Goal: Information Seeking & Learning: Learn about a topic

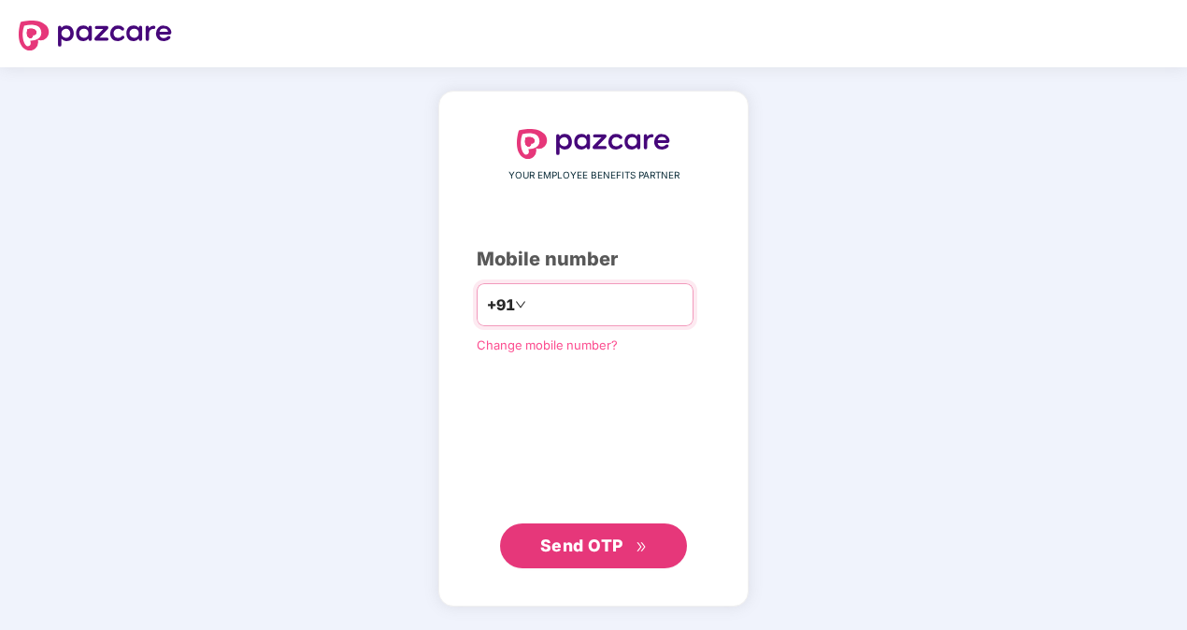
click at [530, 307] on input "**********" at bounding box center [606, 305] width 153 height 30
type input "**********"
click at [587, 540] on span "Send OTP" at bounding box center [581, 545] width 83 height 20
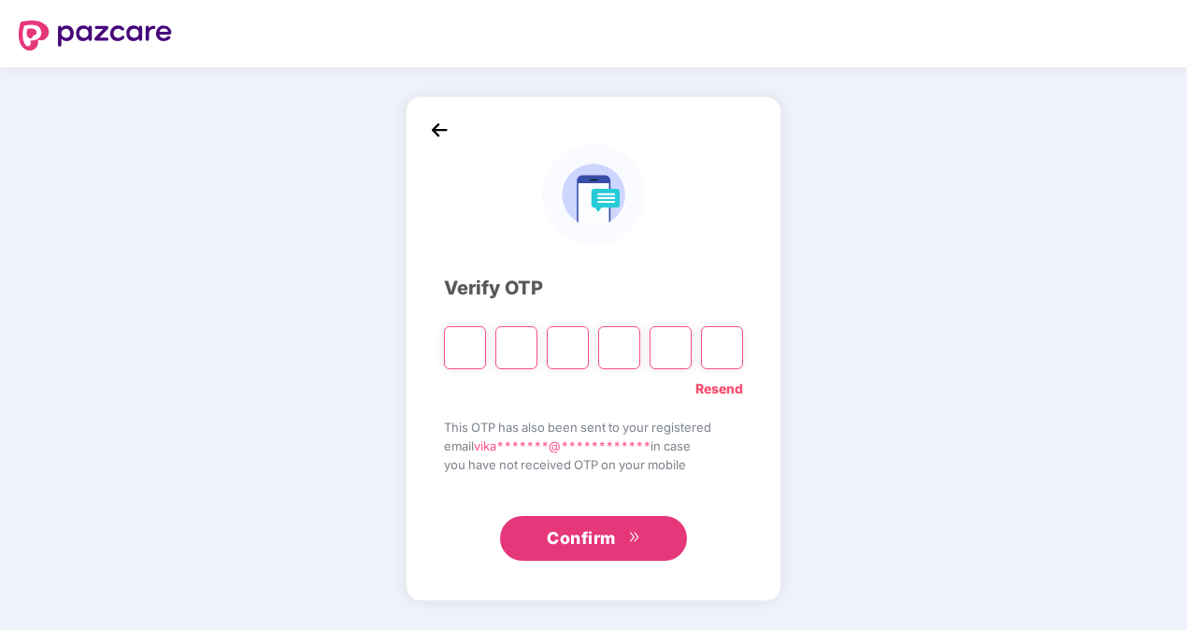
type input "*"
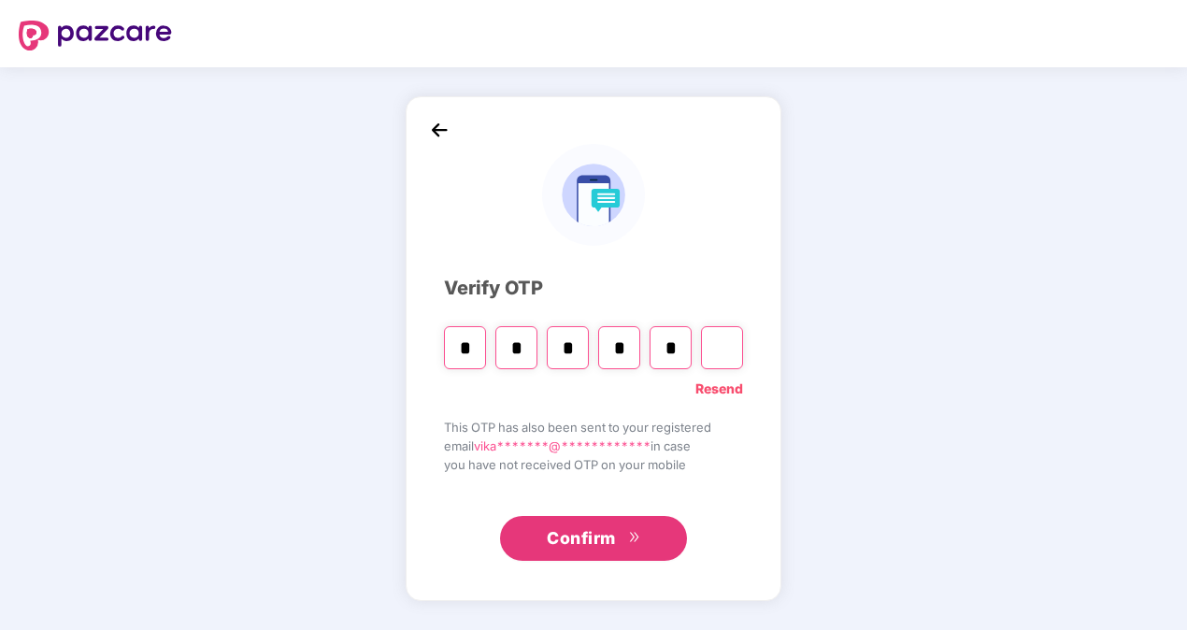
type input "*"
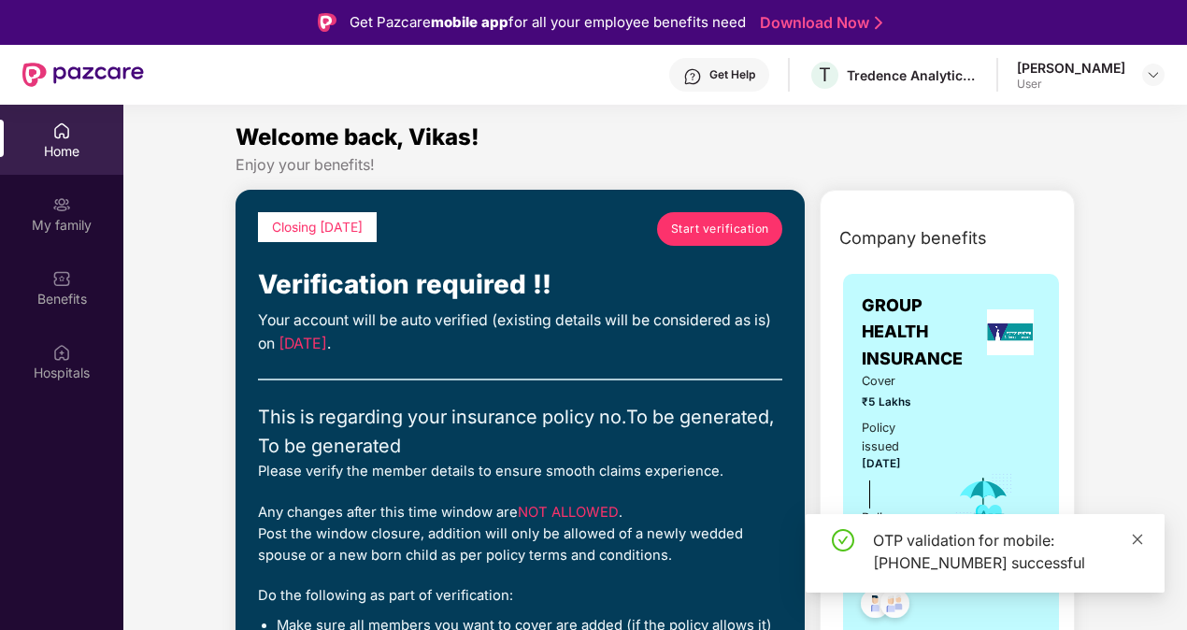
click at [1135, 535] on icon "close" at bounding box center [1137, 539] width 13 height 13
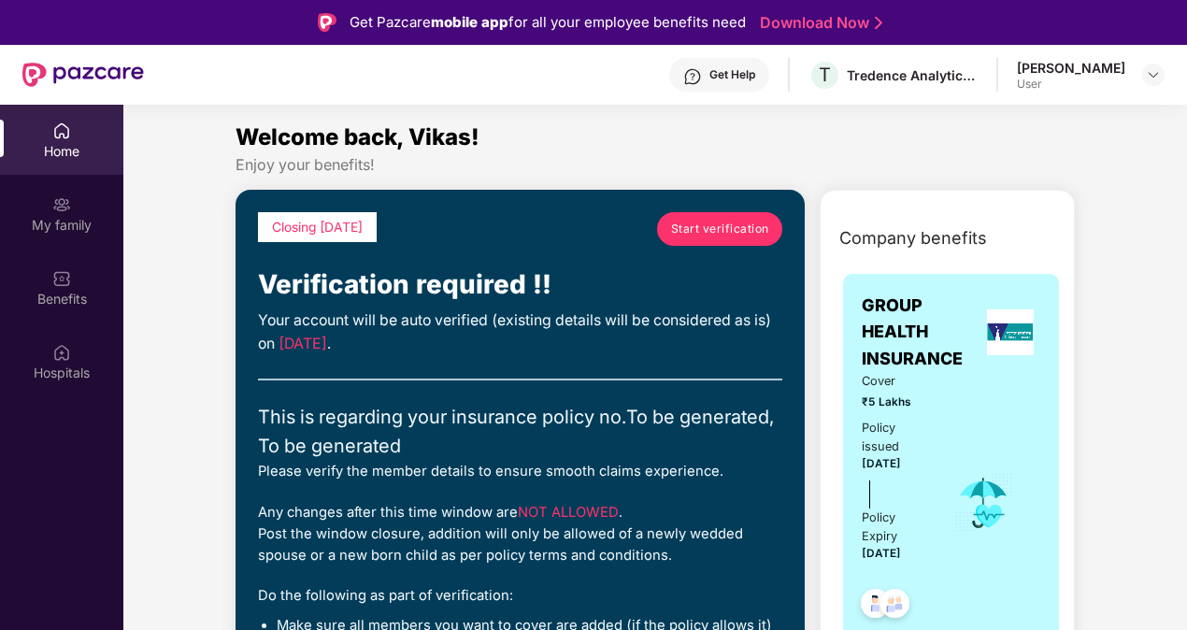
click at [719, 230] on span "Start verification" at bounding box center [720, 229] width 98 height 18
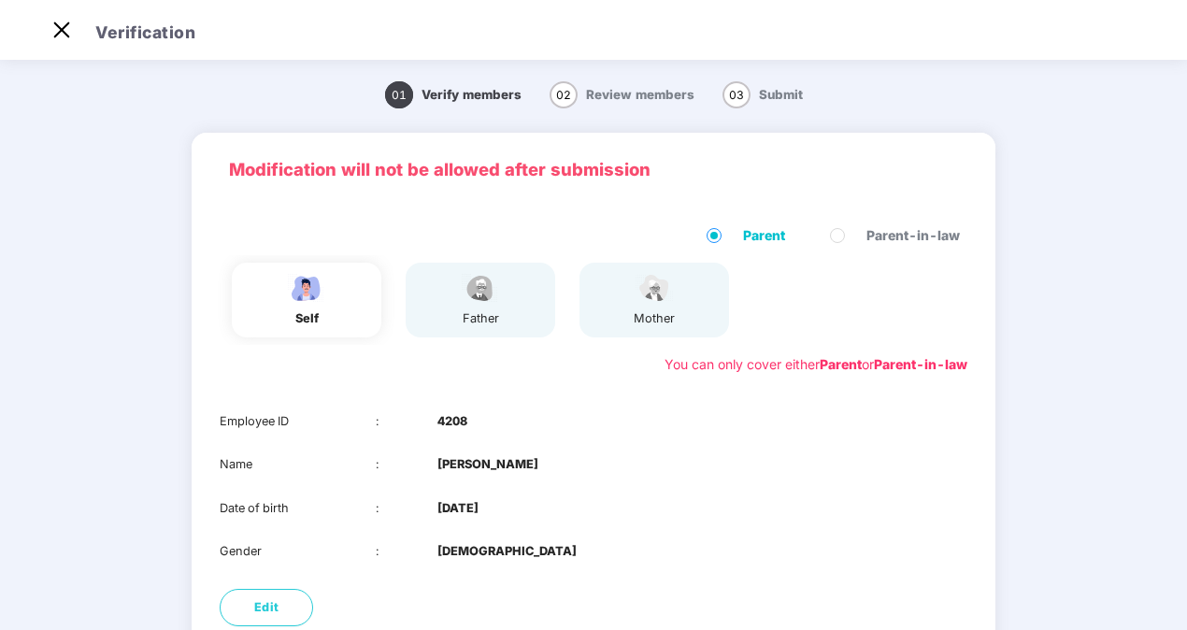
scroll to position [12, 0]
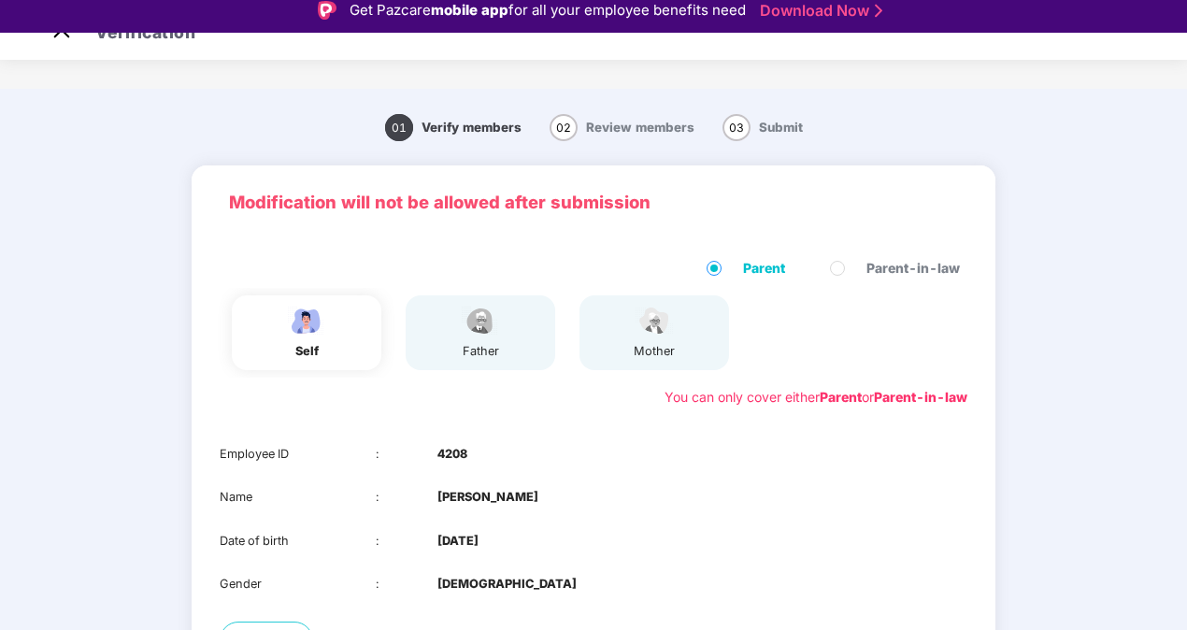
click at [509, 327] on div "father" at bounding box center [481, 332] width 150 height 75
click at [505, 347] on div "father" at bounding box center [481, 332] width 150 height 75
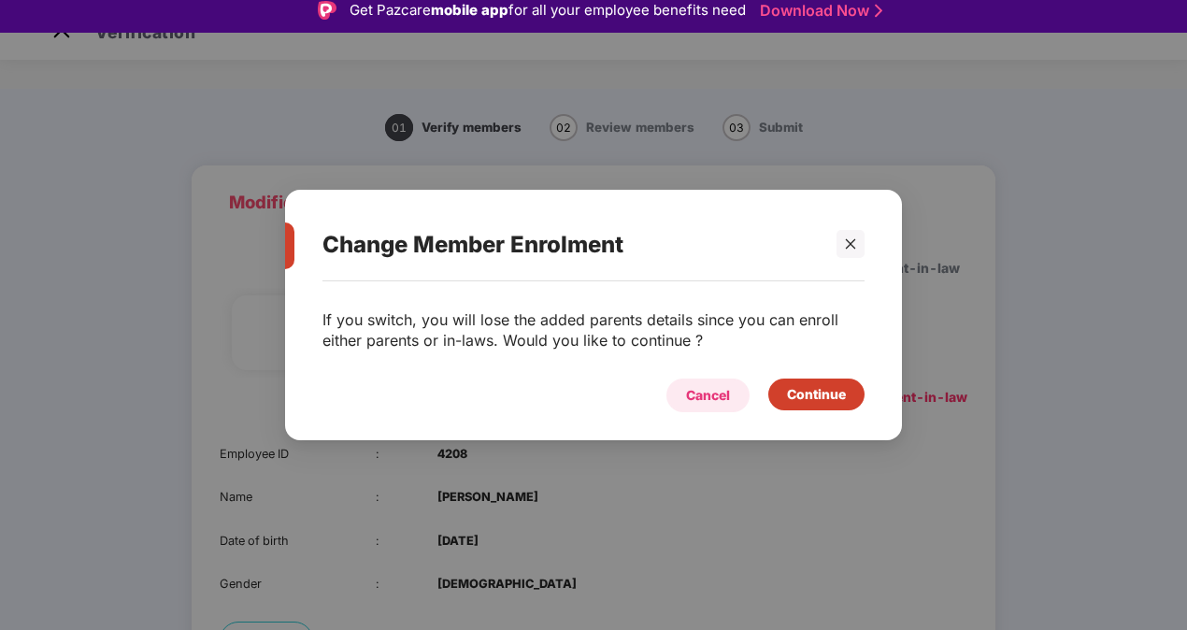
click at [708, 400] on div "Cancel" at bounding box center [708, 395] width 44 height 21
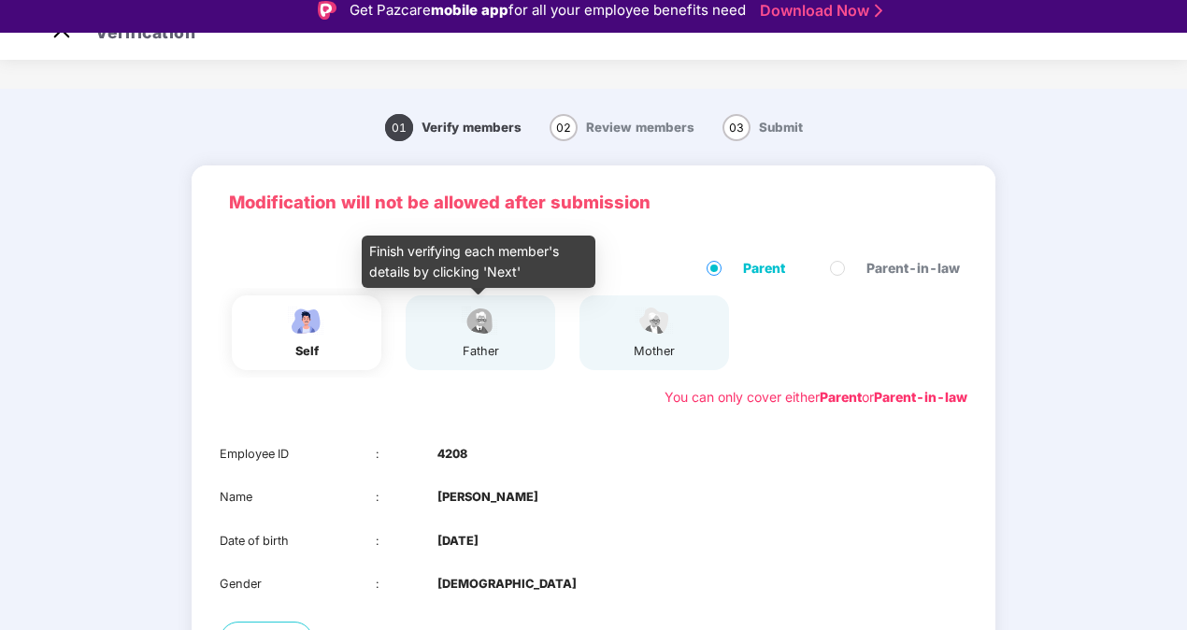
click at [484, 335] on img at bounding box center [480, 321] width 47 height 33
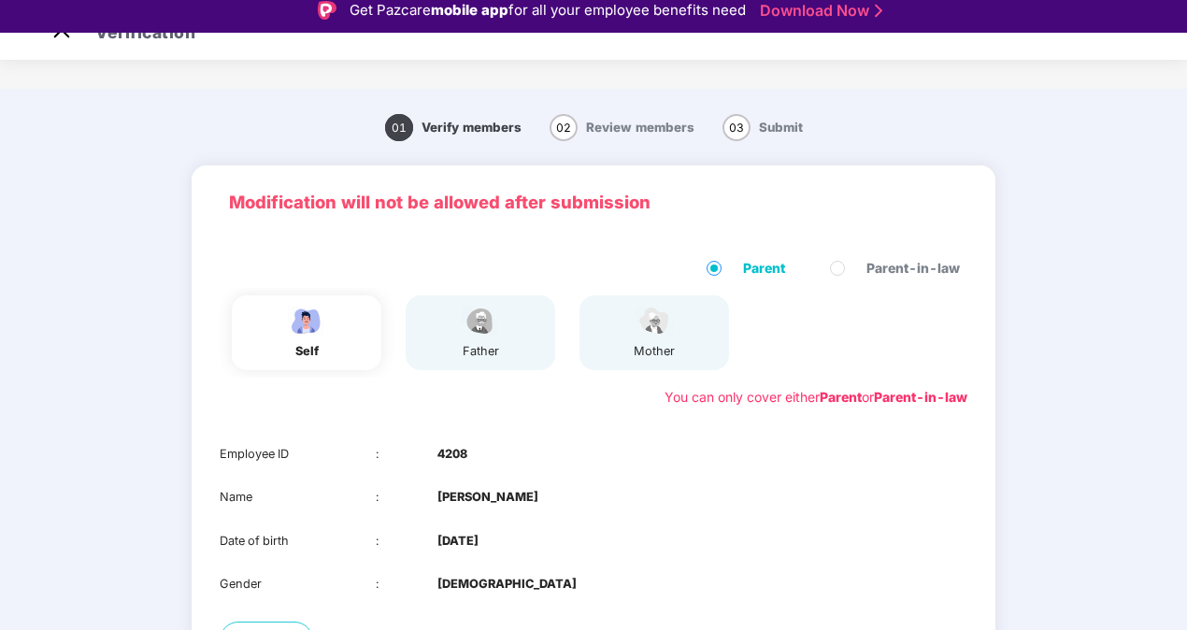
scroll to position [45, 0]
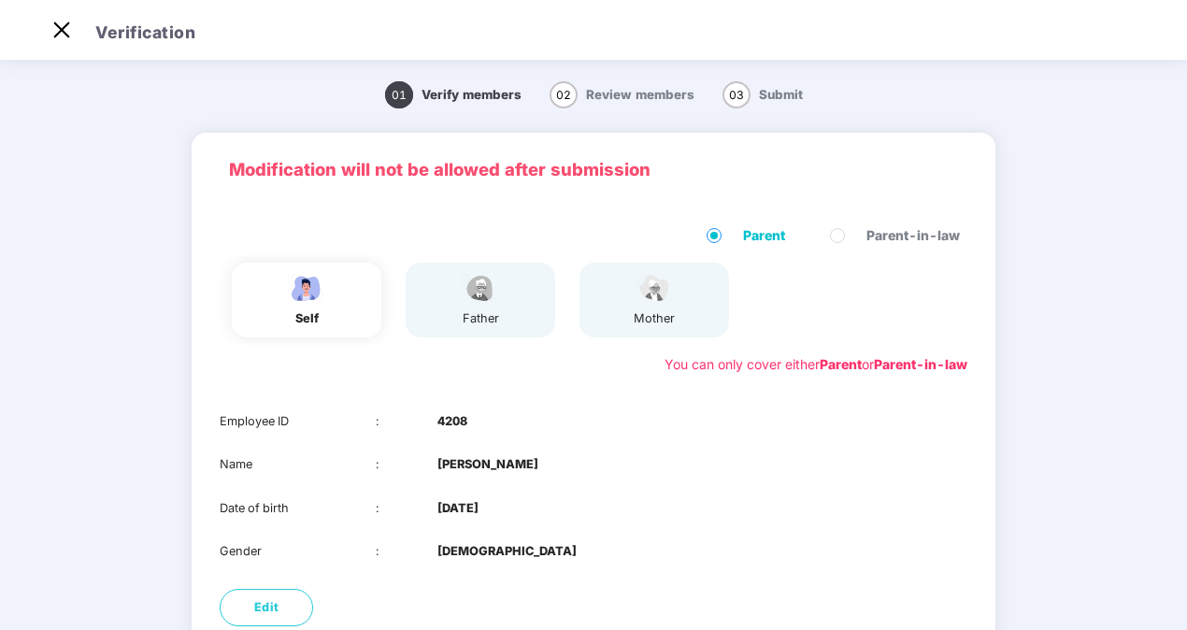
click at [507, 319] on div "father" at bounding box center [481, 300] width 150 height 75
click at [624, 95] on span "Review members" at bounding box center [640, 94] width 108 height 15
click at [490, 102] on div "01 Verify members" at bounding box center [453, 94] width 136 height 21
click at [267, 607] on span "Edit" at bounding box center [266, 607] width 25 height 19
select select "****"
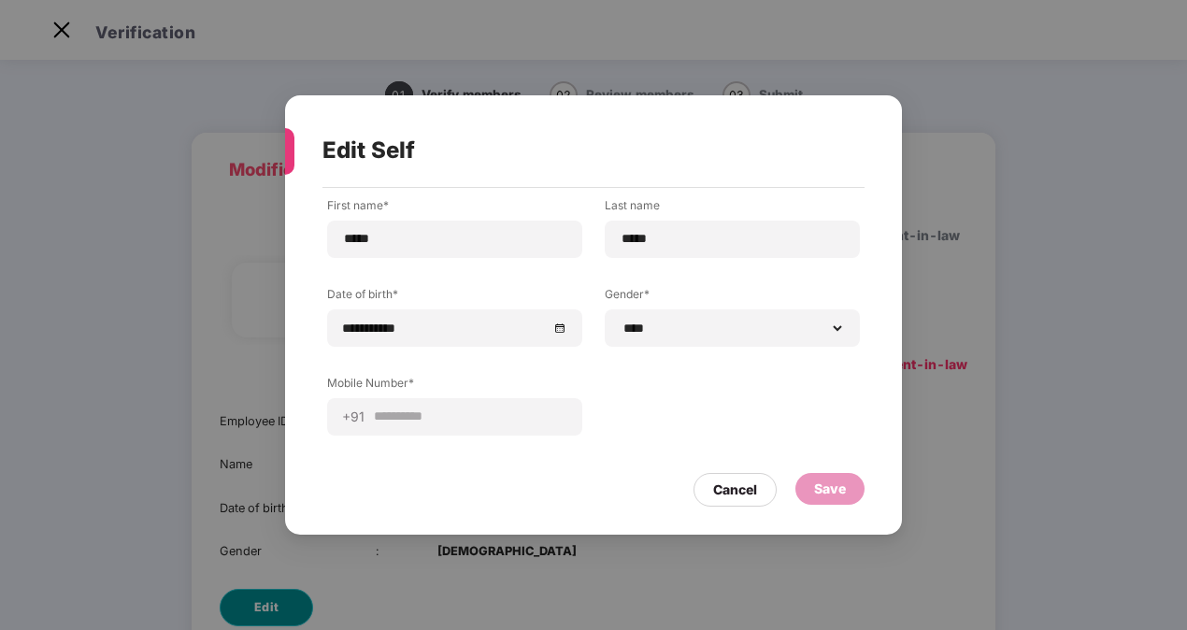
scroll to position [0, 0]
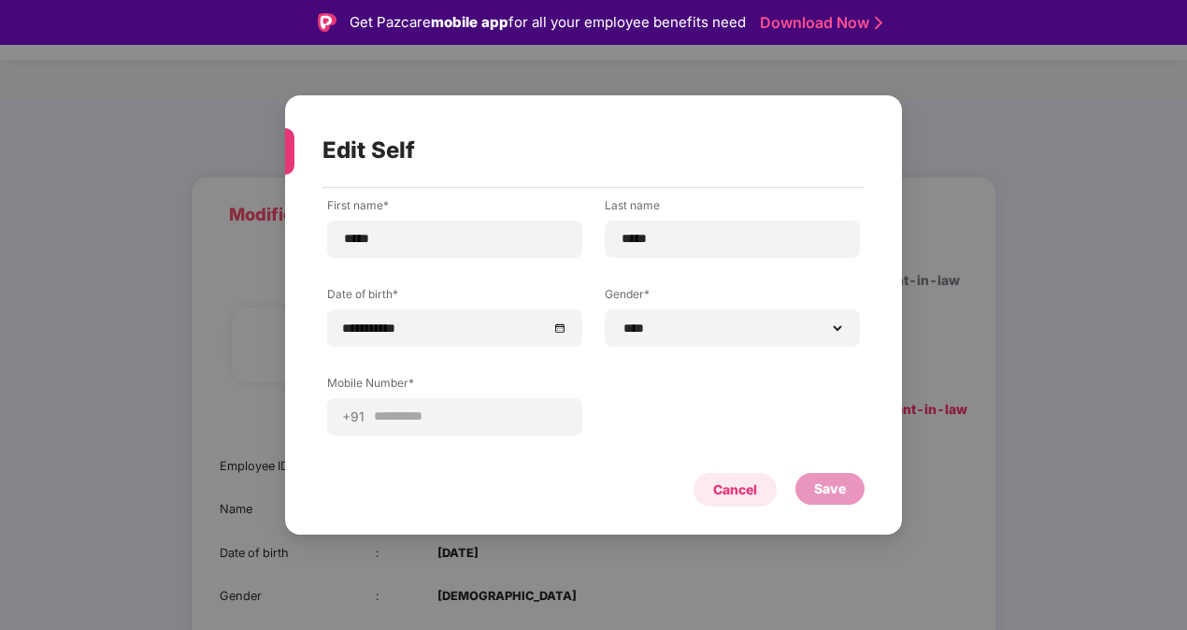
click at [718, 486] on div "Cancel" at bounding box center [735, 489] width 44 height 21
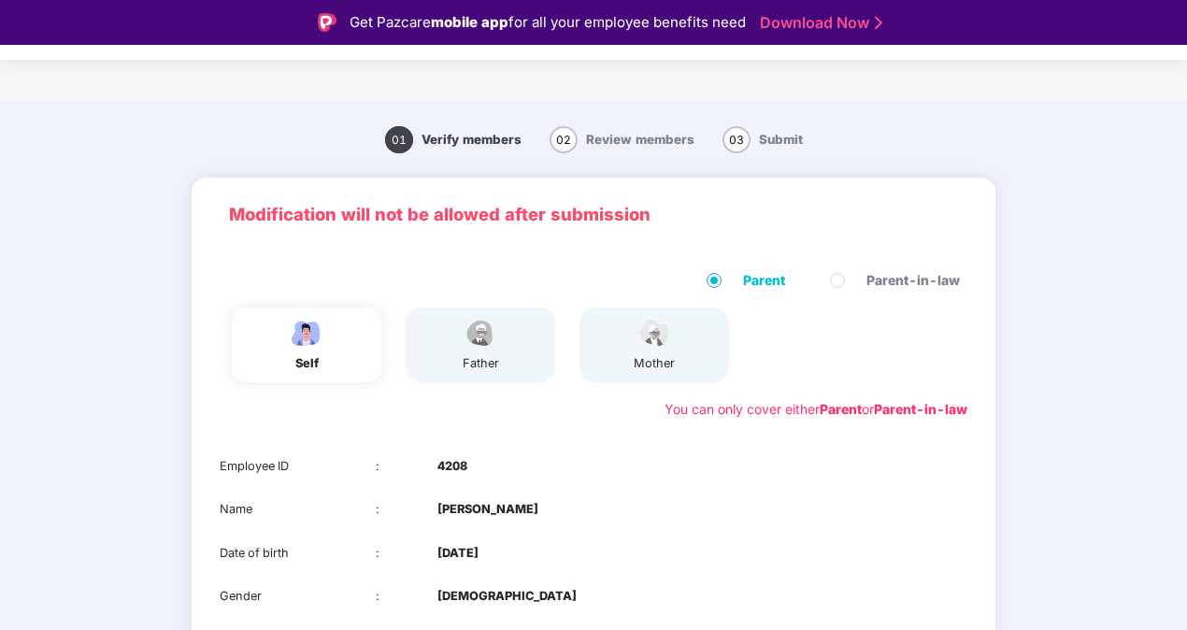
click at [508, 347] on div "father" at bounding box center [481, 344] width 150 height 75
click at [450, 462] on b "4208" at bounding box center [452, 466] width 30 height 19
click at [677, 483] on div "Employee ID : 4208 Name : [PERSON_NAME] Date of birth : [DEMOGRAPHIC_DATA] Gend…" at bounding box center [594, 531] width 804 height 186
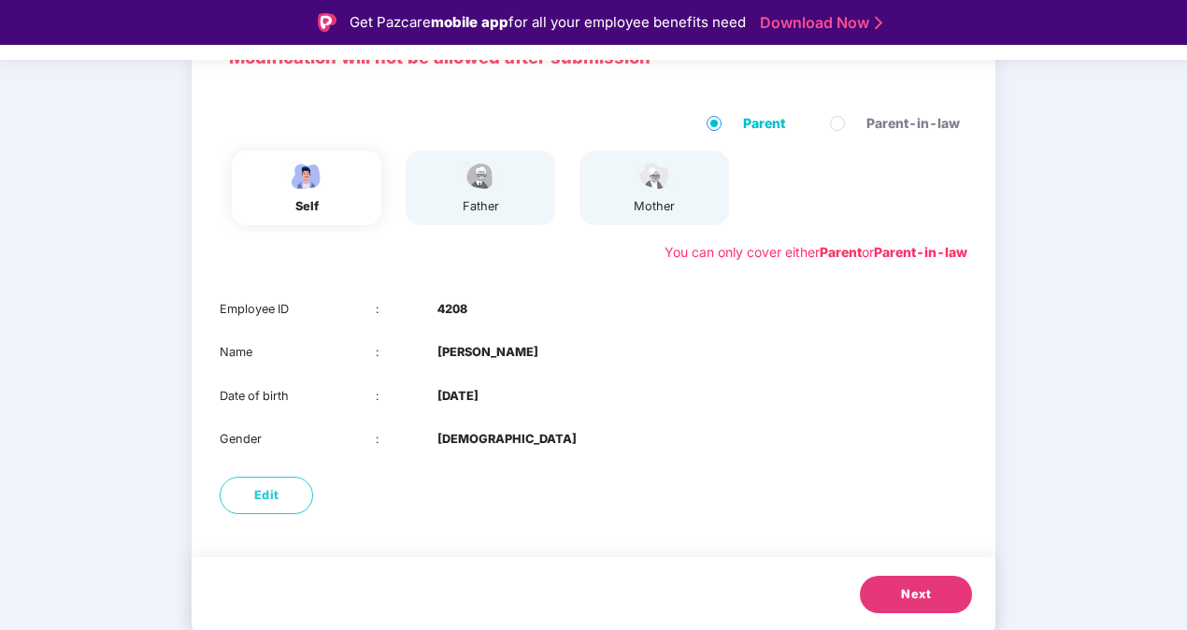
click at [916, 595] on span "Next" at bounding box center [916, 594] width 30 height 19
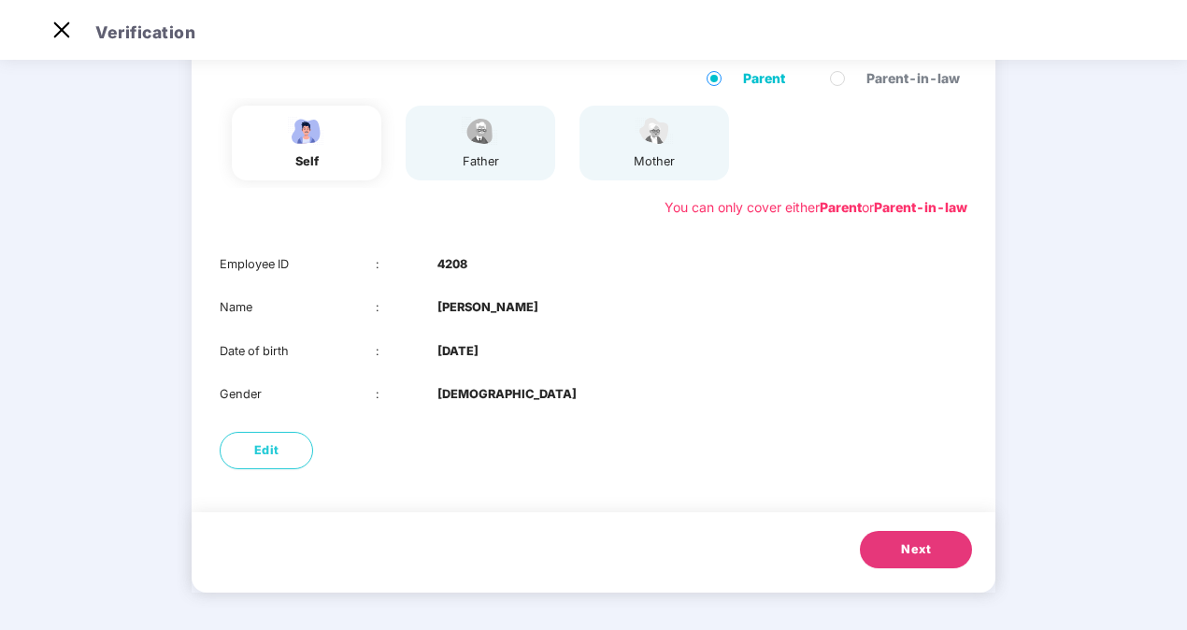
scroll to position [114, 0]
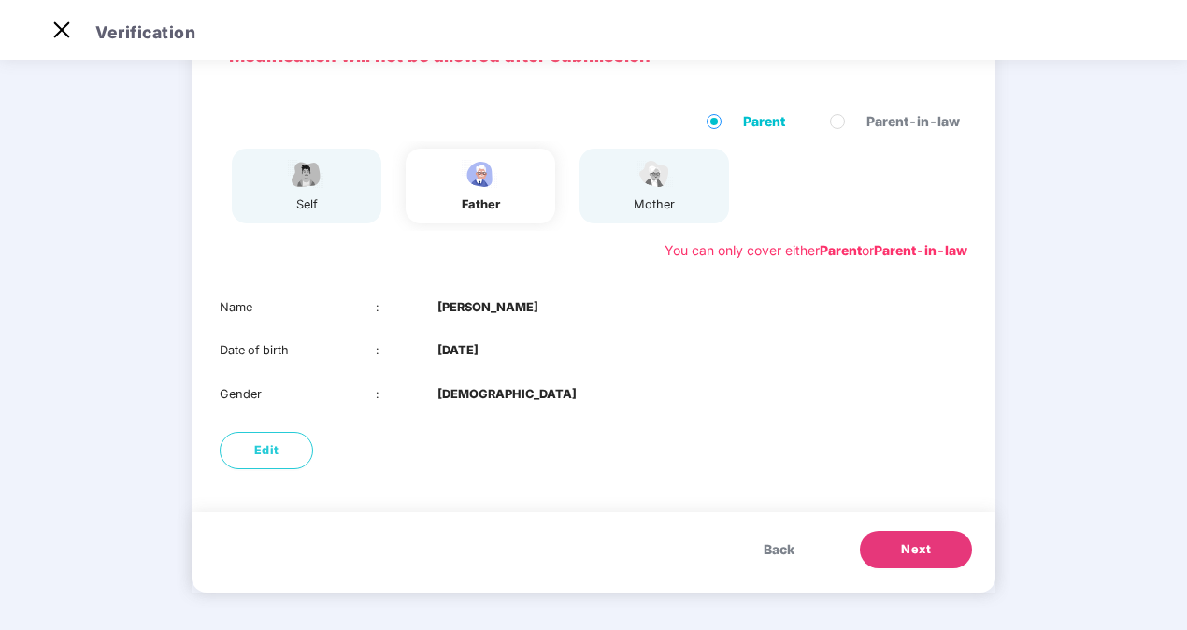
click at [924, 548] on span "Next" at bounding box center [916, 549] width 30 height 19
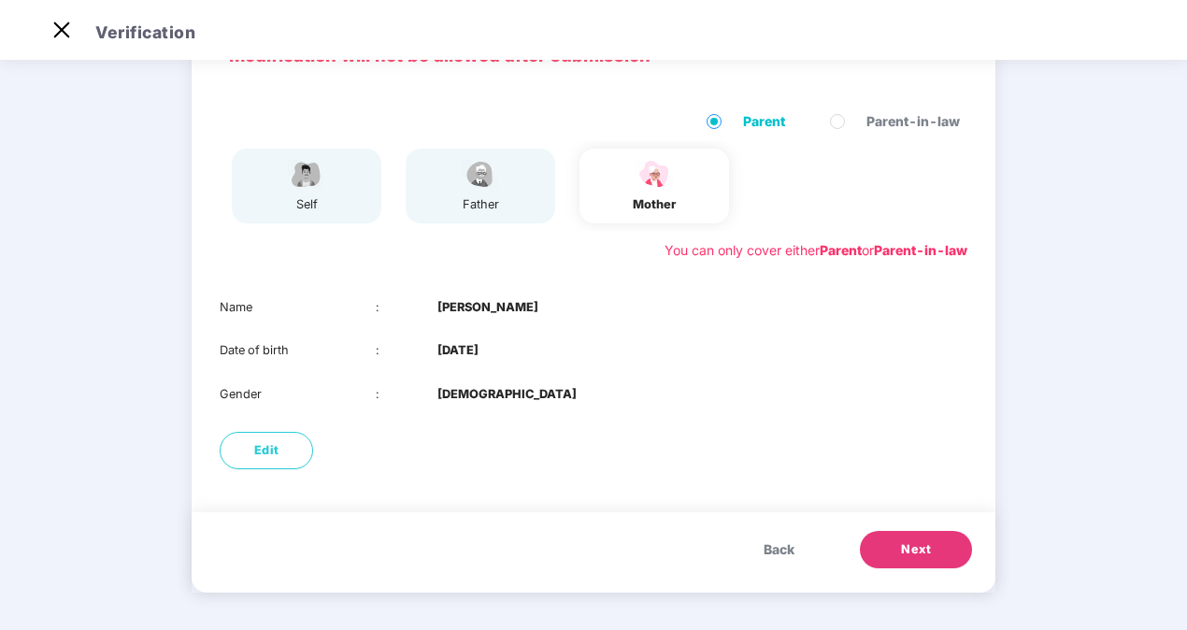
click at [917, 548] on span "Next" at bounding box center [916, 549] width 30 height 19
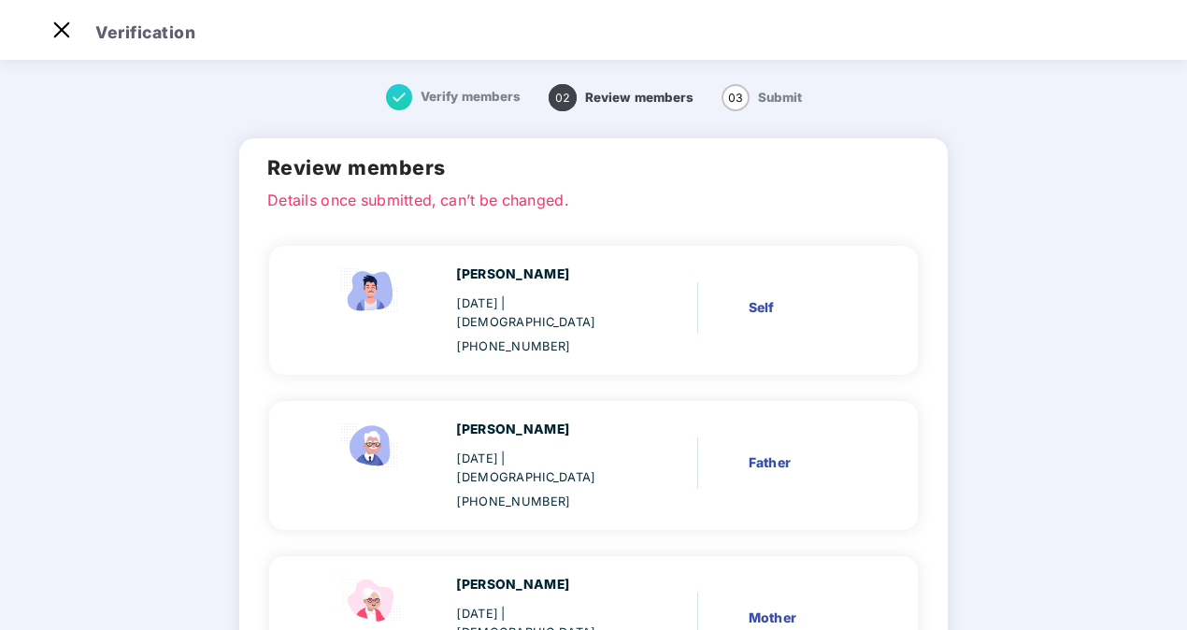
scroll to position [157, 0]
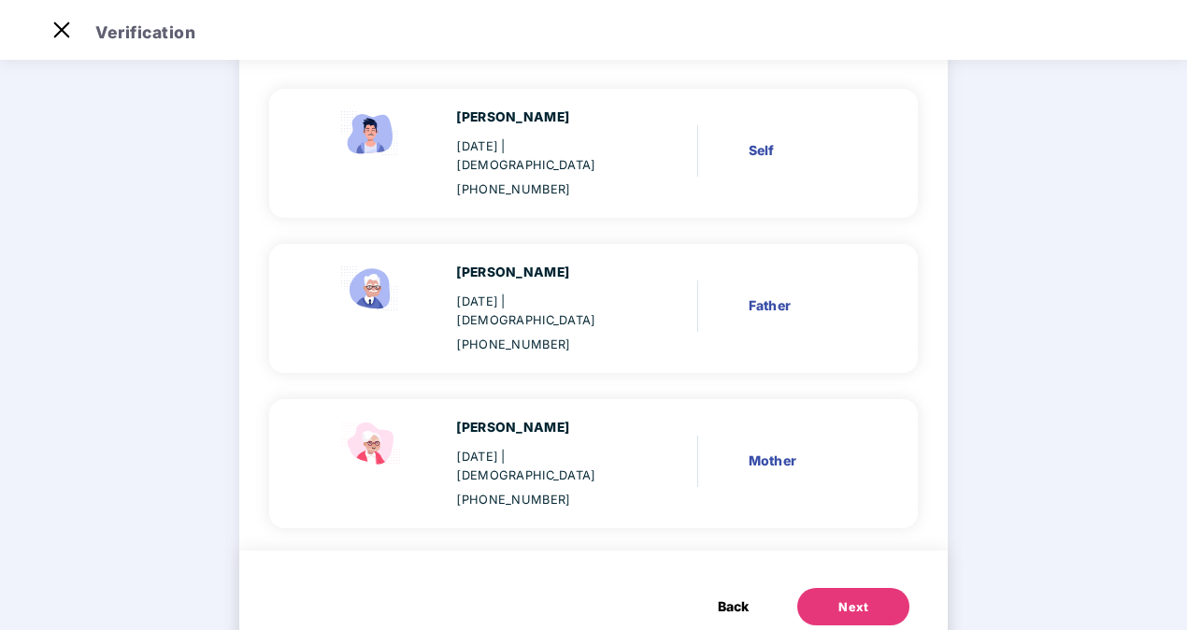
click at [864, 588] on button "Next" at bounding box center [853, 606] width 112 height 37
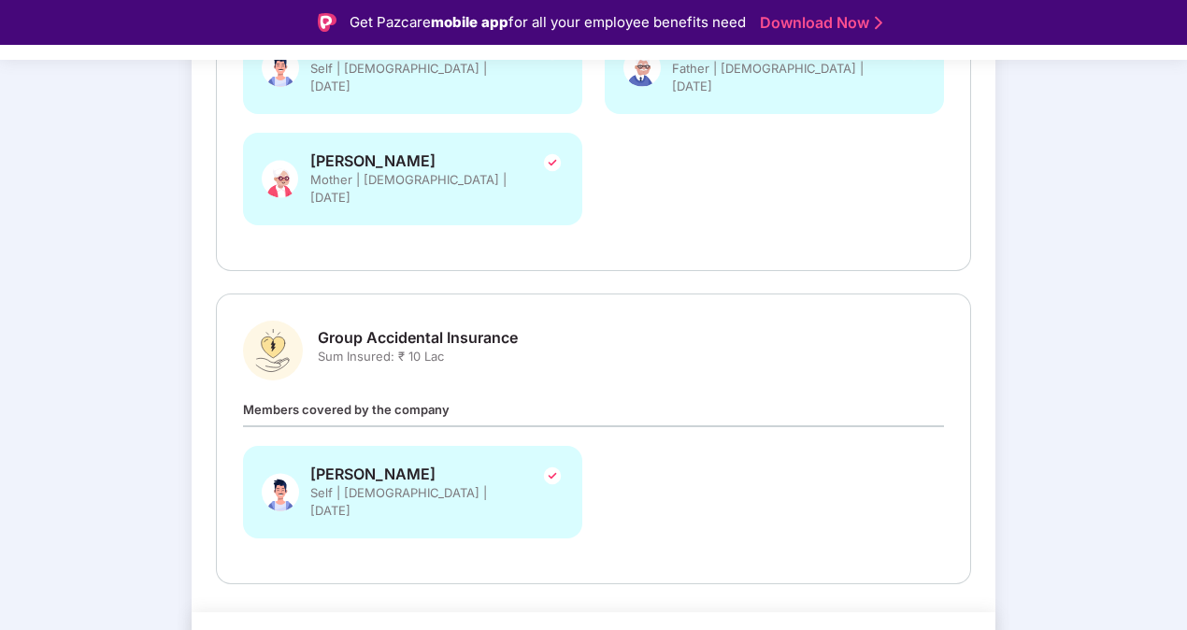
scroll to position [458, 0]
click at [477, 329] on div "Group Accidental Insurance Sum Insured: ₹ 10 Lac" at bounding box center [418, 352] width 200 height 52
click at [463, 326] on span "Group Accidental Insurance" at bounding box center [418, 336] width 200 height 20
click at [828, 447] on div "[PERSON_NAME] Self | [DEMOGRAPHIC_DATA] | [DATE]" at bounding box center [593, 499] width 723 height 111
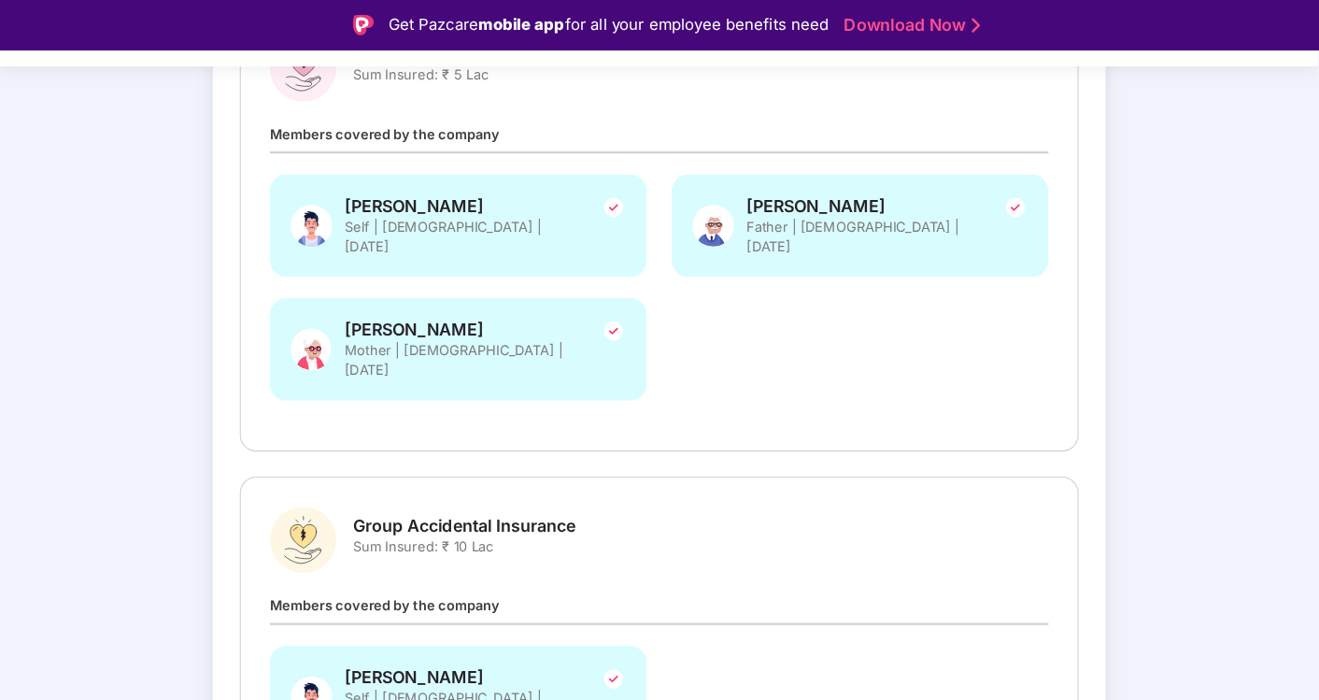
scroll to position [320, 0]
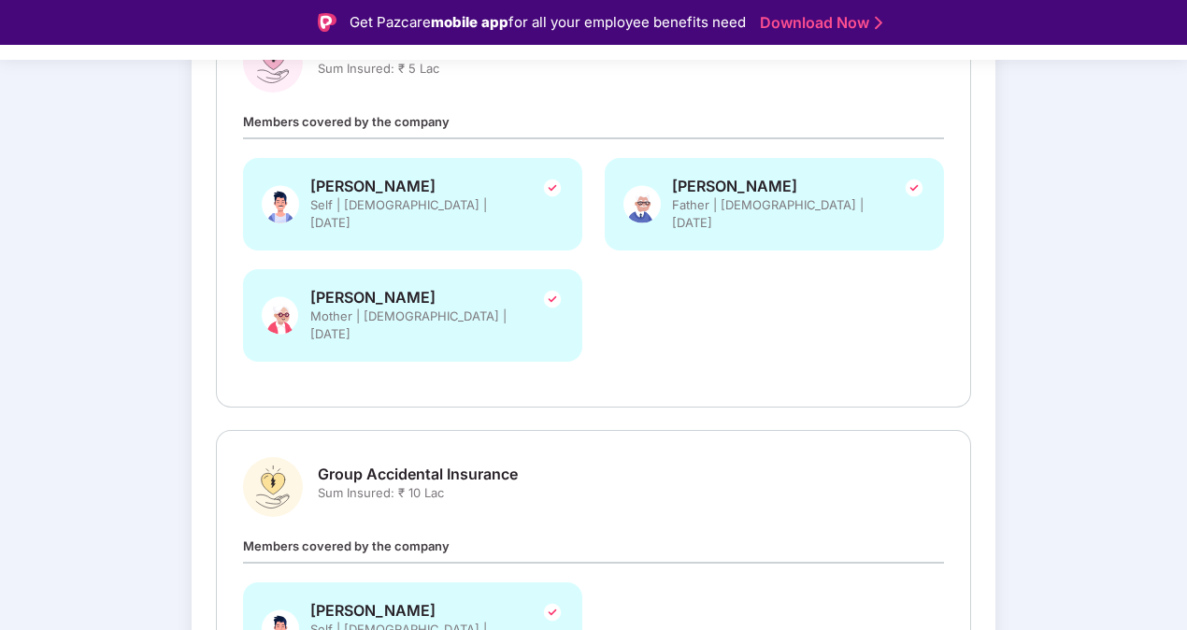
drag, startPoint x: 1183, startPoint y: 243, endPoint x: 1146, endPoint y: 197, distance: 59.1
click at [1146, 197] on div "Verify members Review members 03 Submit Review and Submit Details once submitte…" at bounding box center [593, 330] width 1187 height 1079
drag, startPoint x: 1146, startPoint y: 197, endPoint x: 1099, endPoint y: 226, distance: 55.0
click at [1099, 226] on div "Verify members Review members 03 Submit Review and Submit Details once submitte…" at bounding box center [593, 330] width 1187 height 1079
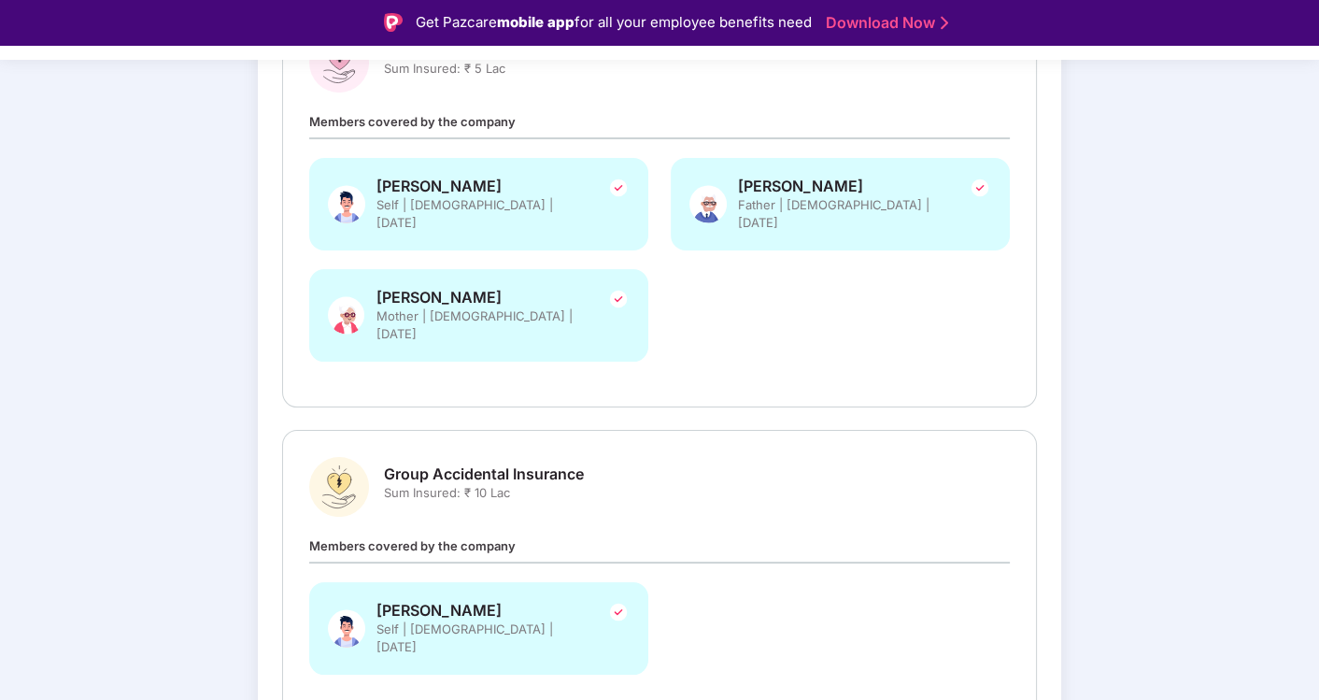
click at [1186, 373] on div "Verify members Review members 03 Submit Review and Submit Details once submitte…" at bounding box center [660, 330] width 1283 height 1079
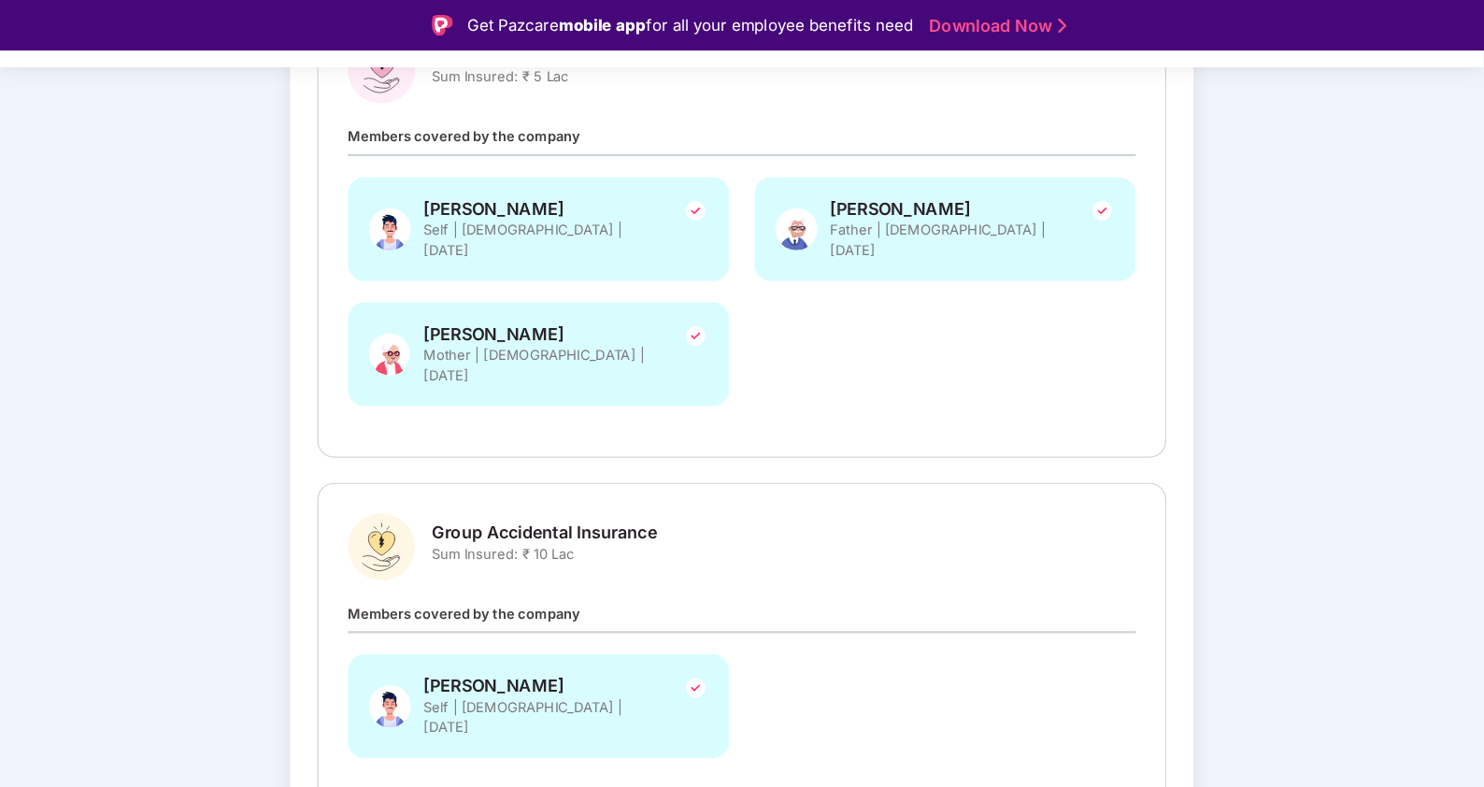
scroll to position [302, 0]
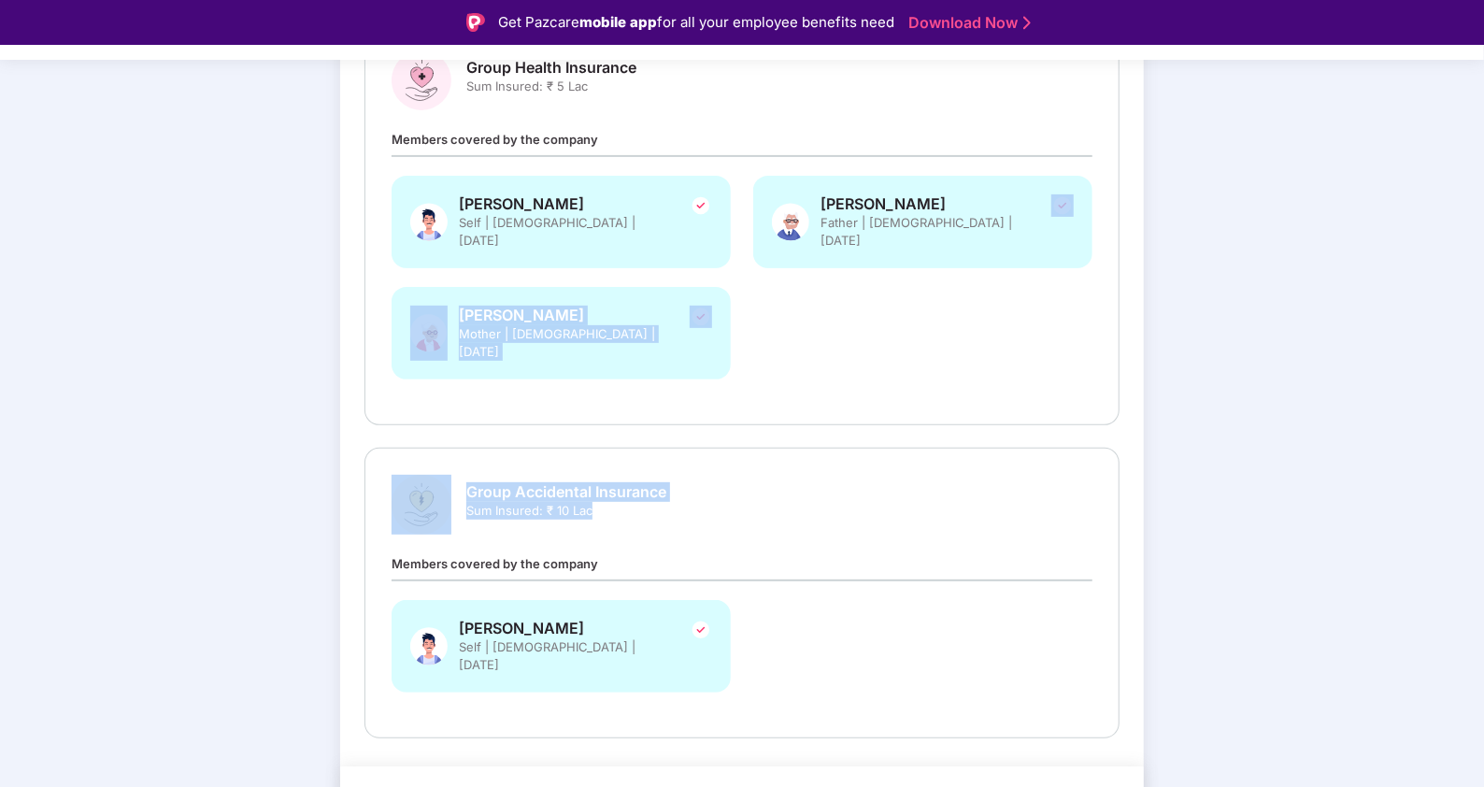
drag, startPoint x: 1384, startPoint y: 483, endPoint x: 1395, endPoint y: 266, distance: 217.1
click at [1186, 266] on main "Verify members Review members 03 Submit Review and Submit Details once submitte…" at bounding box center [742, 343] width 1484 height 1089
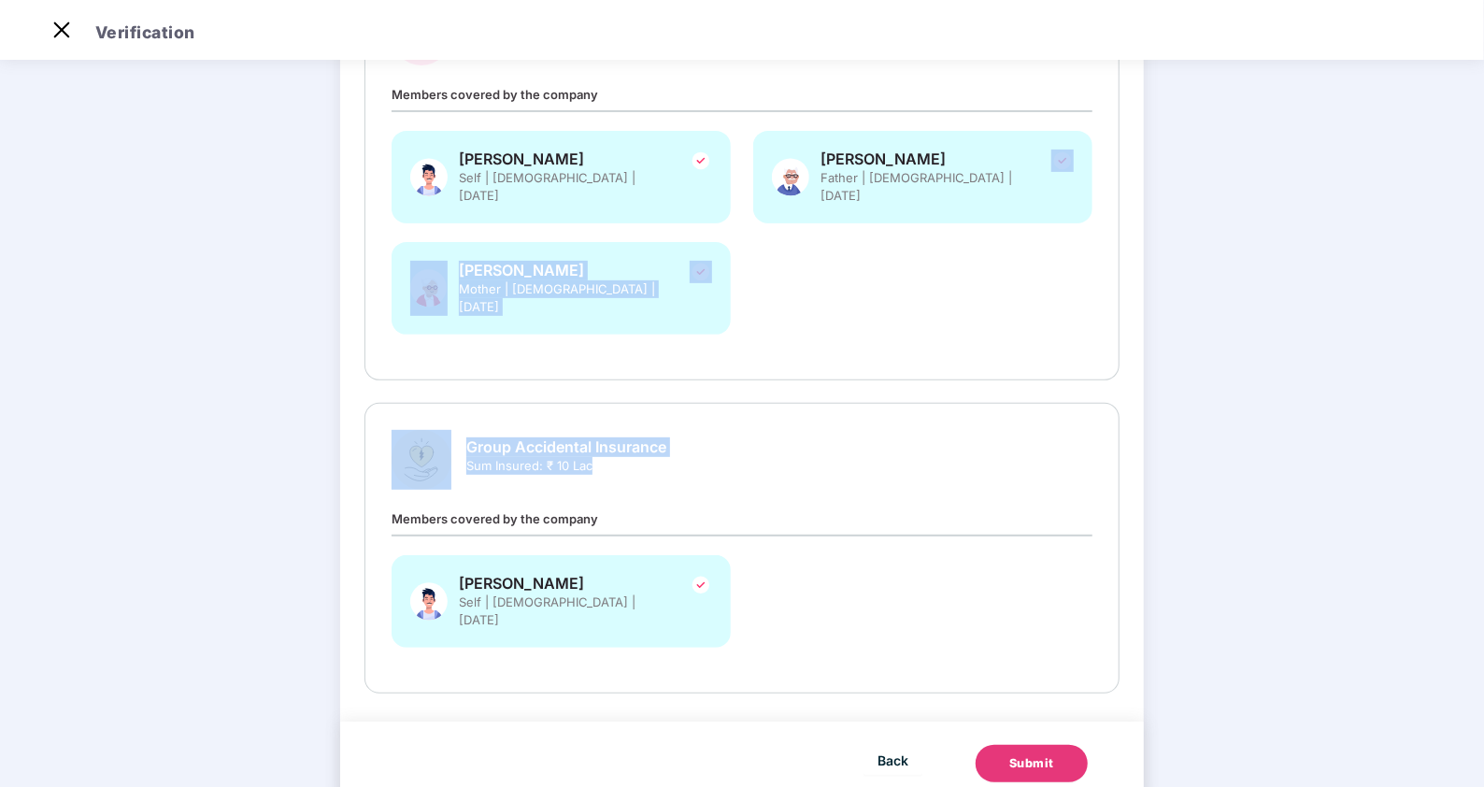
scroll to position [0, 0]
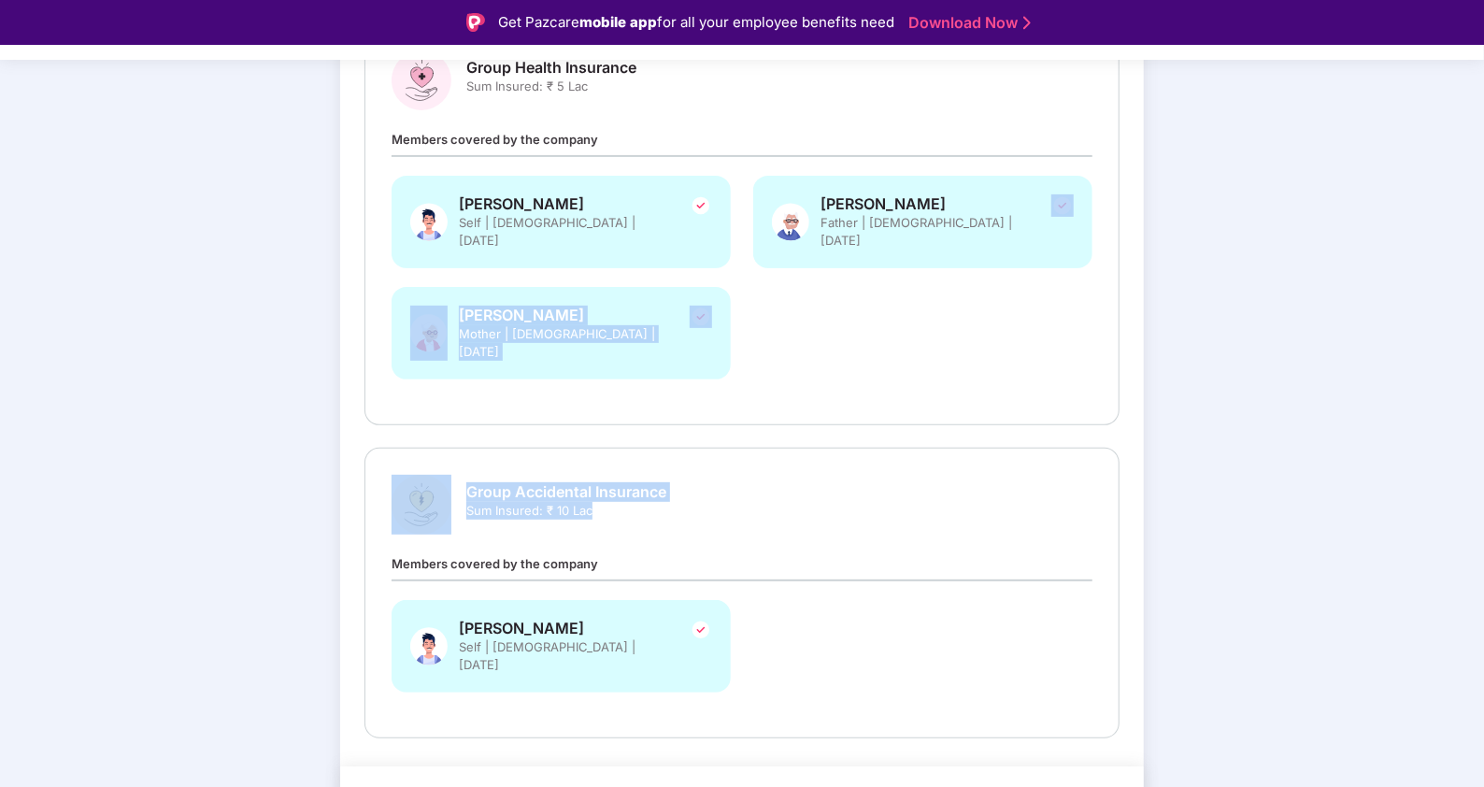
click at [1186, 439] on div "Verify members Review members 03 Submit Review and Submit Details once submitte…" at bounding box center [742, 347] width 1305 height 1079
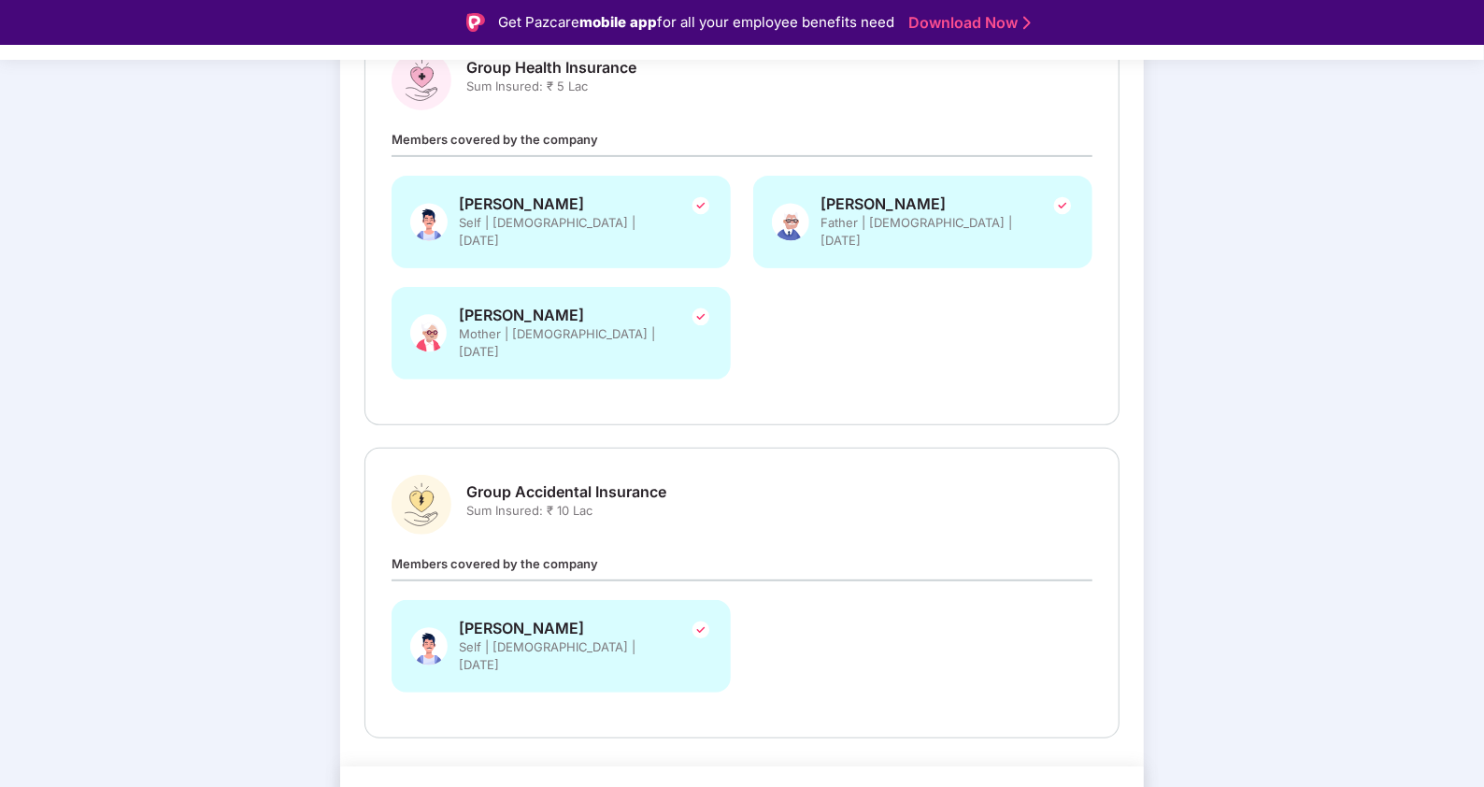
click at [1186, 289] on div "Verify members Review members 03 Submit Review and Submit Details once submitte…" at bounding box center [742, 347] width 1305 height 1079
click at [608, 600] on div "[PERSON_NAME] Self | [DEMOGRAPHIC_DATA] | [DATE]" at bounding box center [561, 646] width 339 height 93
click at [638, 495] on div "Group Accidental Insurance Sum Insured: ₹ 10 Lac" at bounding box center [566, 508] width 200 height 52
click at [662, 121] on div "Group Health Insurance Sum Insured: ₹ 5 Lac Members covered by the company [PER…" at bounding box center [742, 224] width 701 height 348
click at [570, 80] on span "Sum Insured: ₹ 5 Lac" at bounding box center [551, 87] width 170 height 18
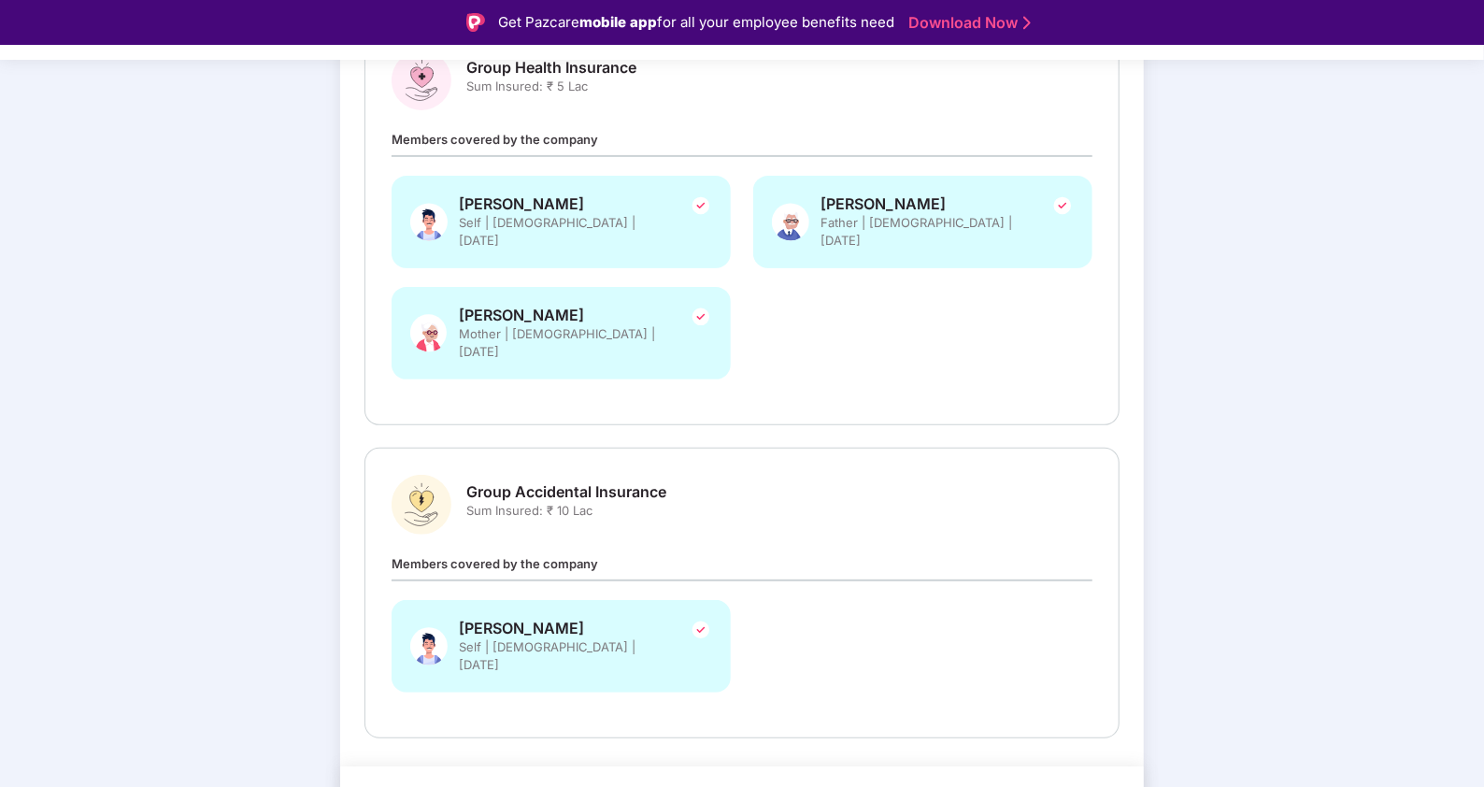
click at [571, 229] on span "Self | [DEMOGRAPHIC_DATA] | [DATE]" at bounding box center [562, 232] width 206 height 36
click at [725, 553] on div "Members covered by the company [PERSON_NAME] Self | [DEMOGRAPHIC_DATA] | [DATE]" at bounding box center [742, 632] width 701 height 158
click at [595, 502] on span "Sum Insured: ₹ 10 Lac" at bounding box center [566, 511] width 200 height 18
click at [890, 364] on div "Group Health Insurance Sum Insured: ₹ 5 Lac Members covered by the company [PER…" at bounding box center [741, 224] width 755 height 402
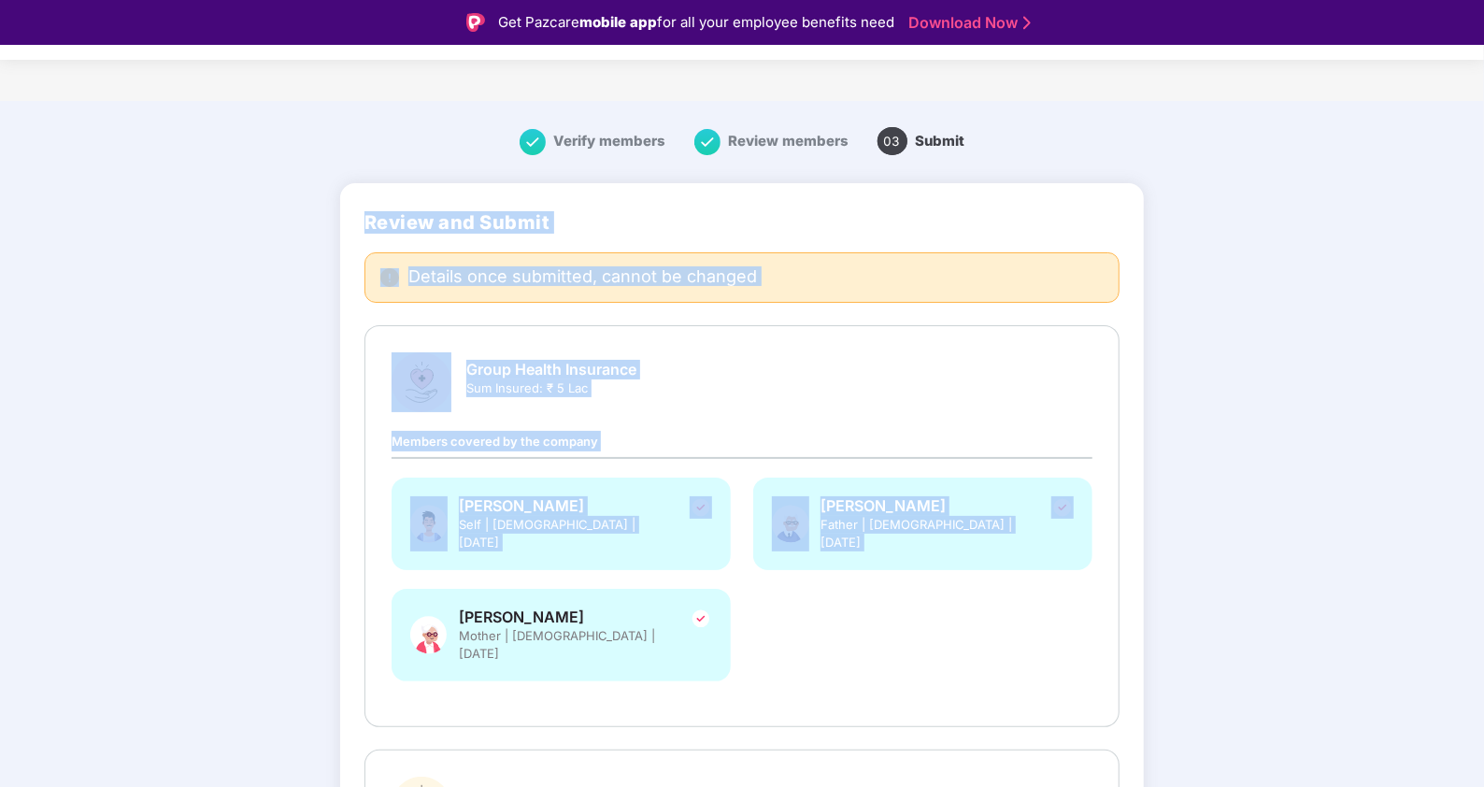
drag, startPoint x: 1481, startPoint y: 307, endPoint x: 1423, endPoint y: 635, distance: 333.0
click at [1186, 629] on main "Verify members Review members 03 Submit Review and Submit Details once submitte…" at bounding box center [742, 645] width 1484 height 1089
drag, startPoint x: 1423, startPoint y: 635, endPoint x: 1219, endPoint y: 475, distance: 259.5
click at [1186, 475] on div "Verify members Review members 03 Submit Review and Submit Details once submitte…" at bounding box center [742, 649] width 1305 height 1079
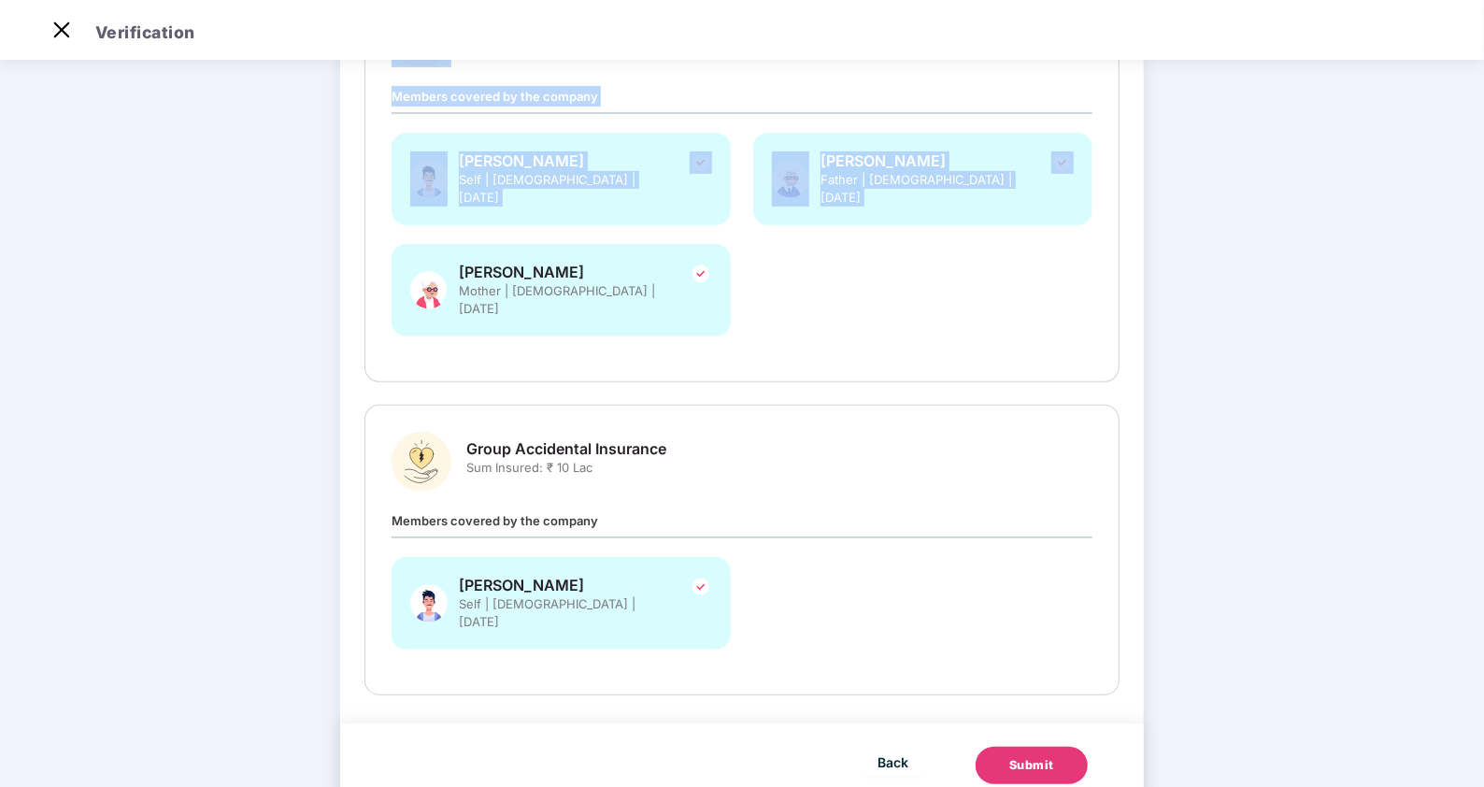
scroll to position [302, 0]
click at [879, 629] on span "Back" at bounding box center [892, 759] width 31 height 23
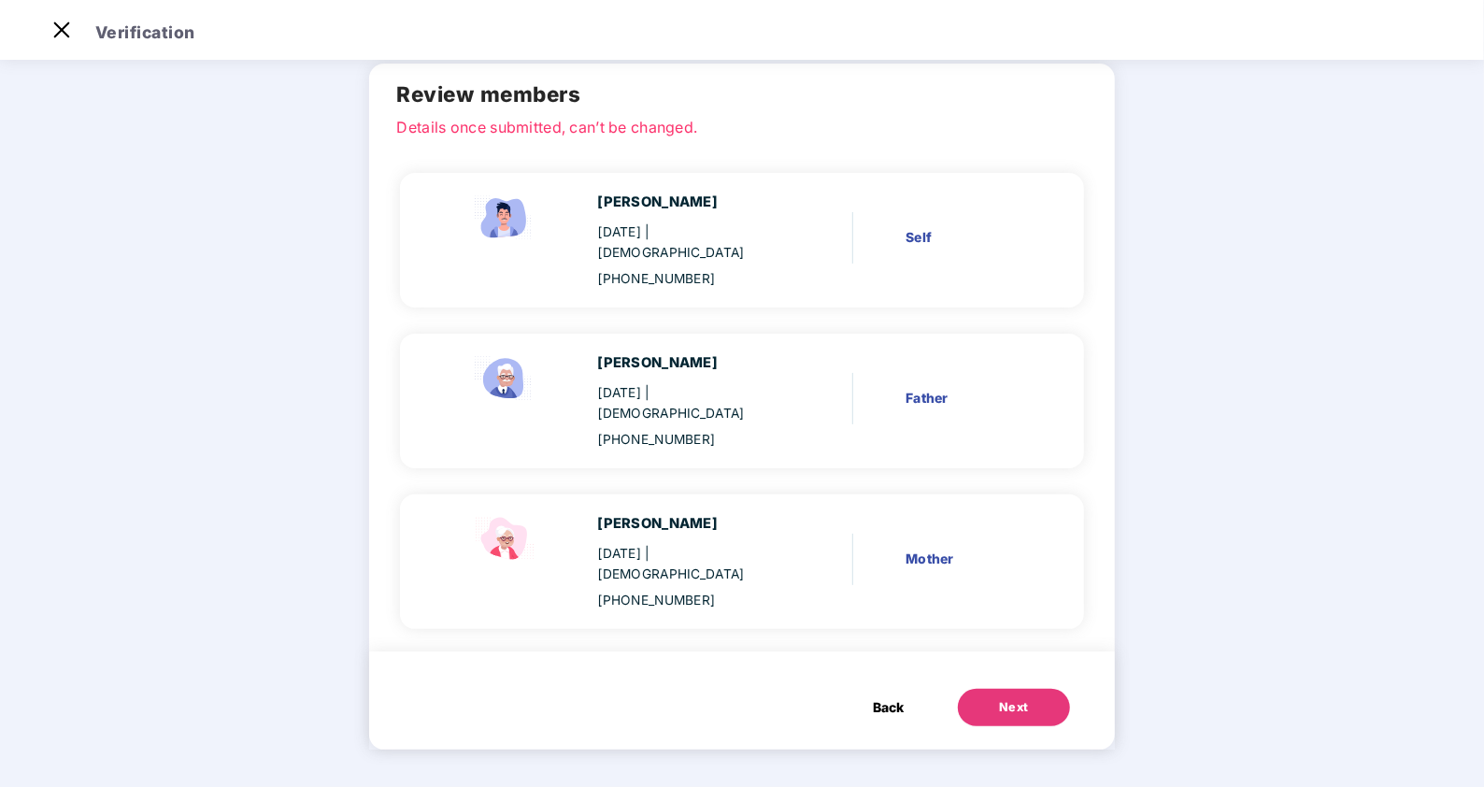
scroll to position [0, 0]
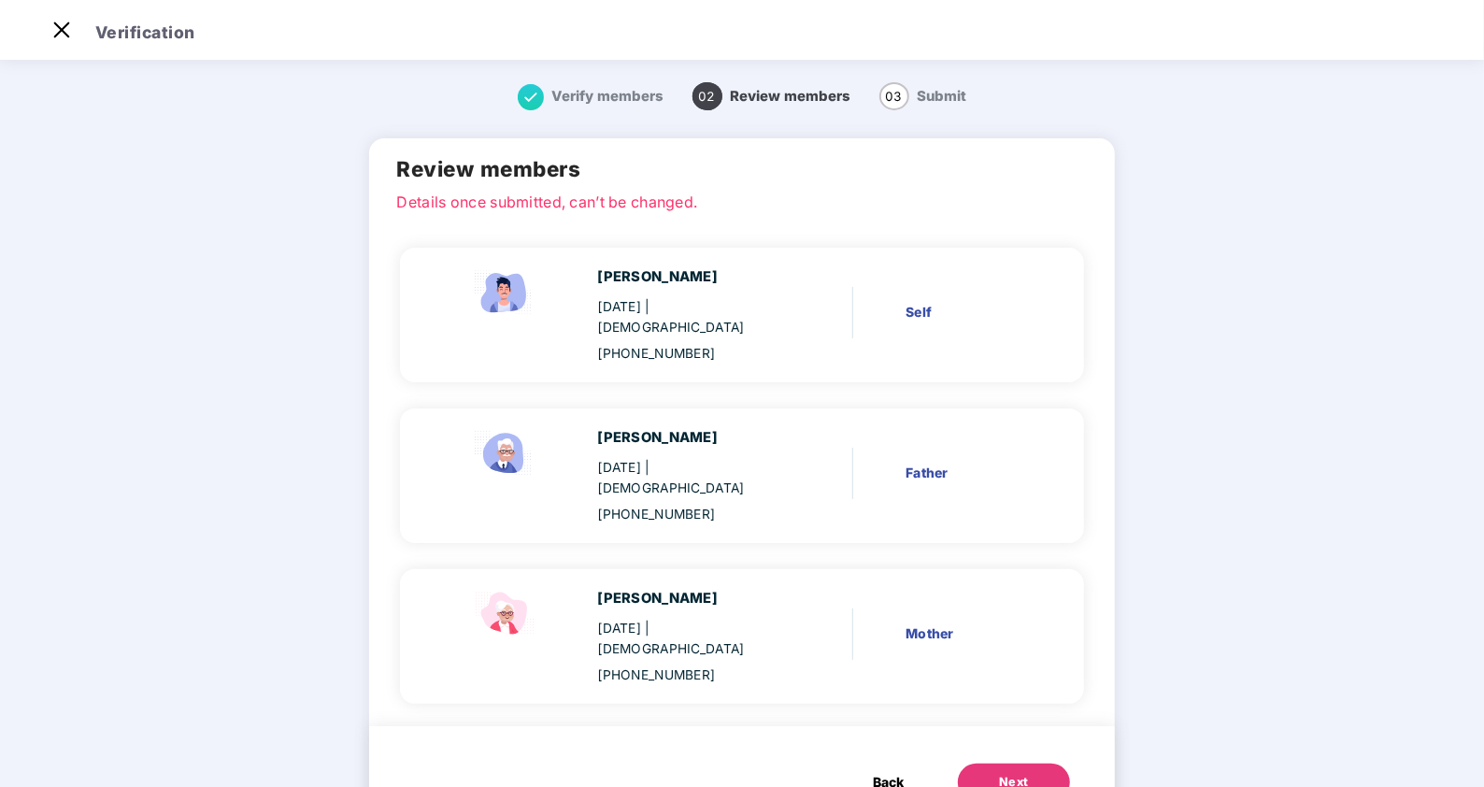
click at [876, 629] on span "Back" at bounding box center [888, 782] width 31 height 21
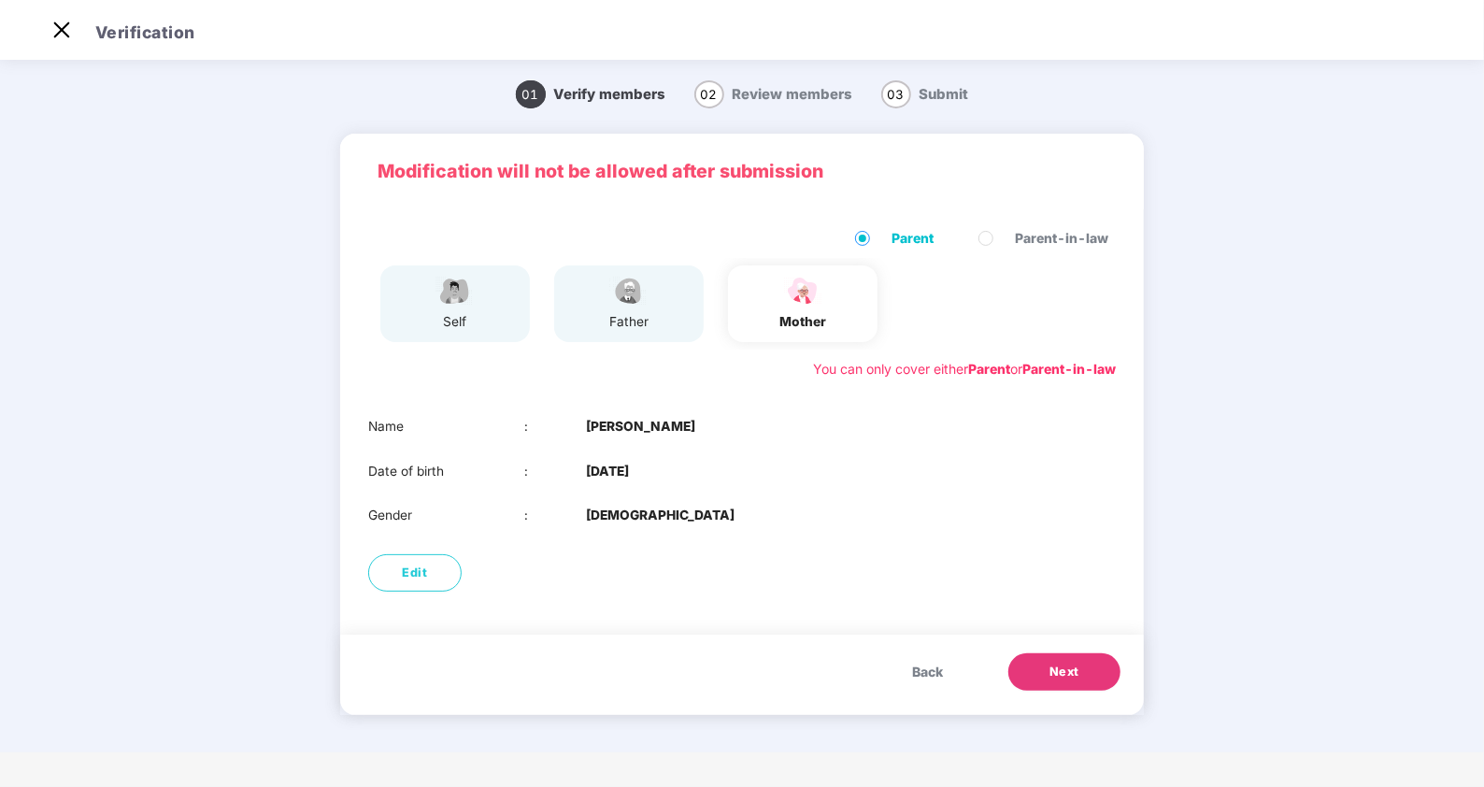
click at [930, 629] on span "Back" at bounding box center [927, 672] width 31 height 21
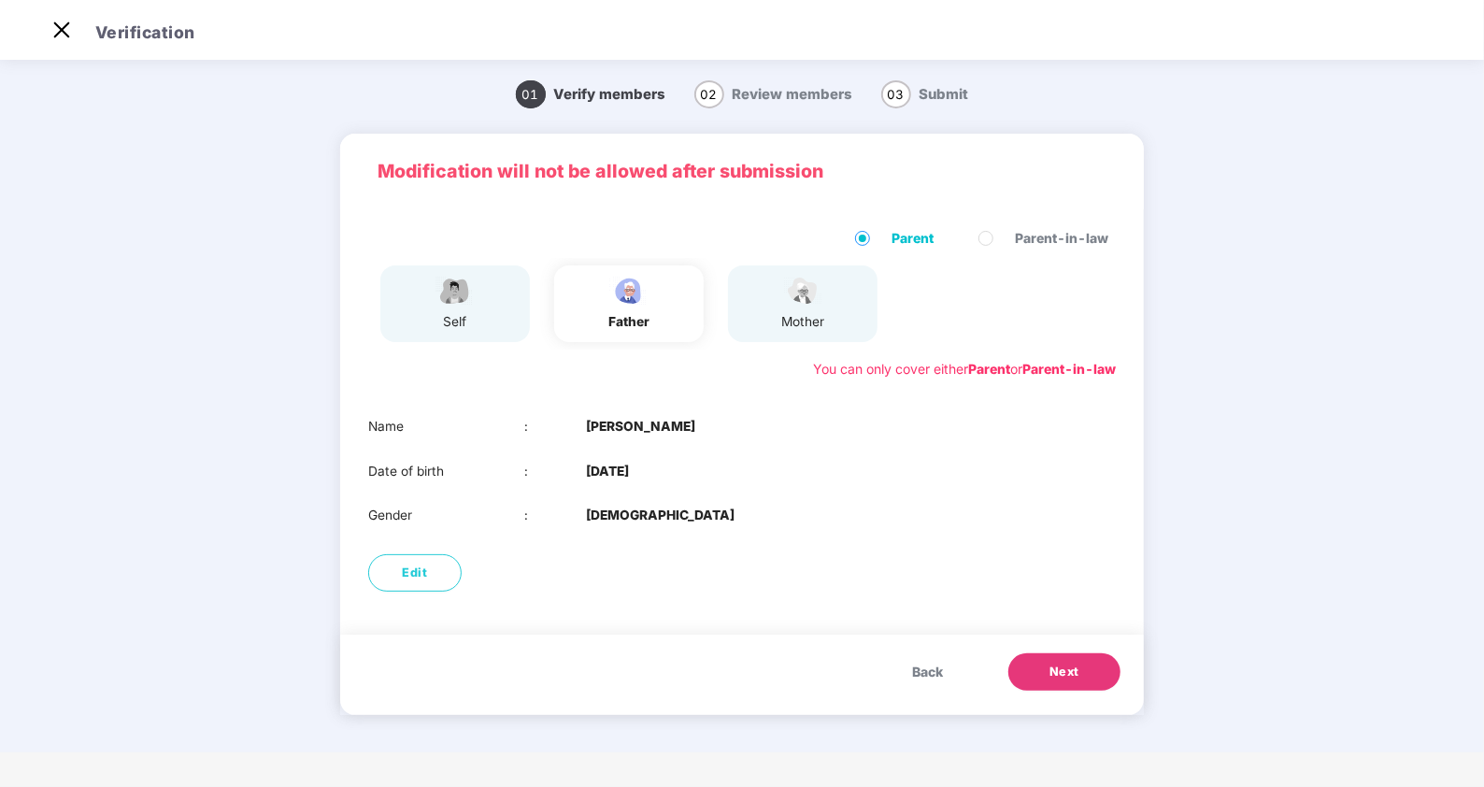
click at [925, 629] on span "Back" at bounding box center [927, 672] width 31 height 21
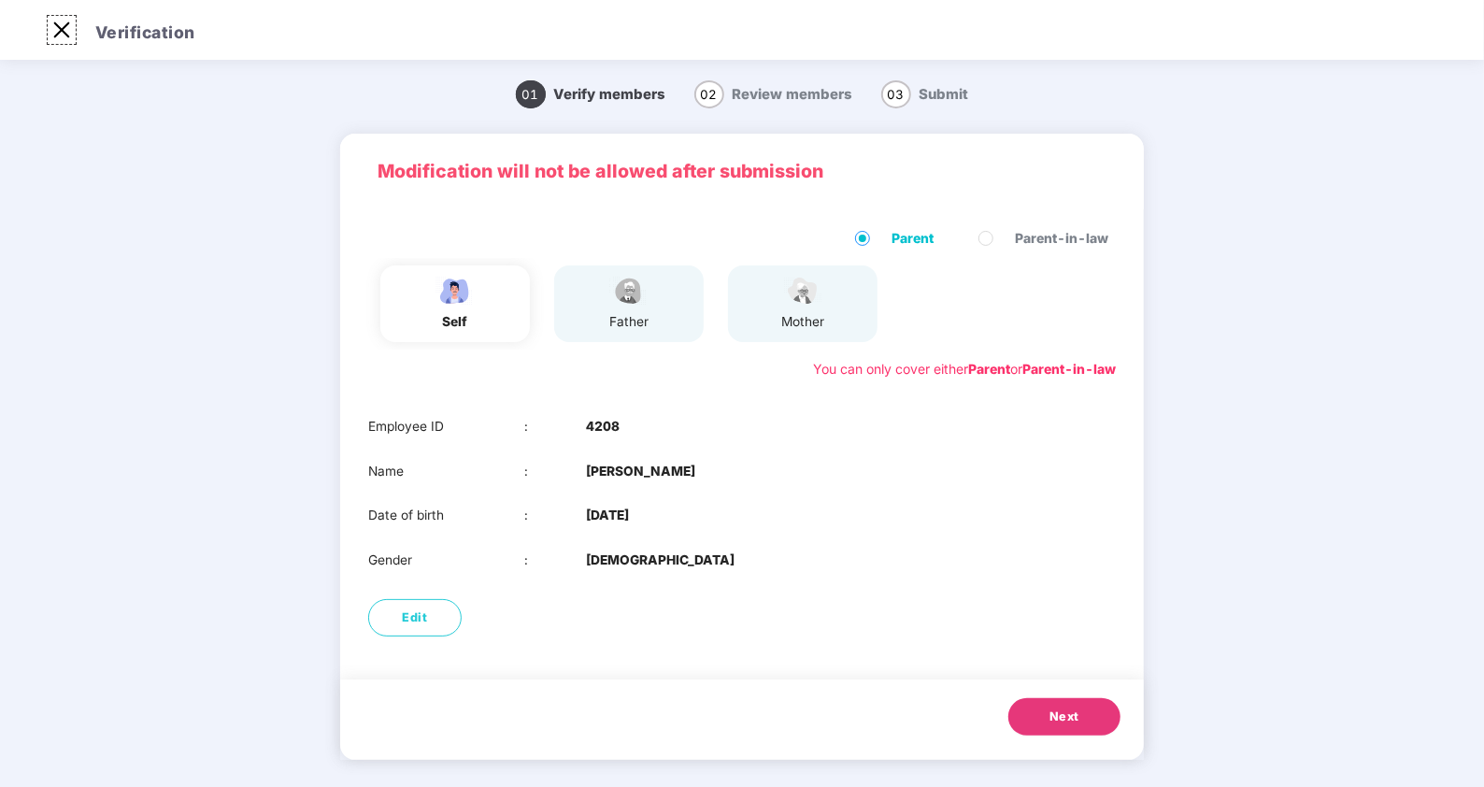
click at [56, 30] on img at bounding box center [62, 30] width 30 height 30
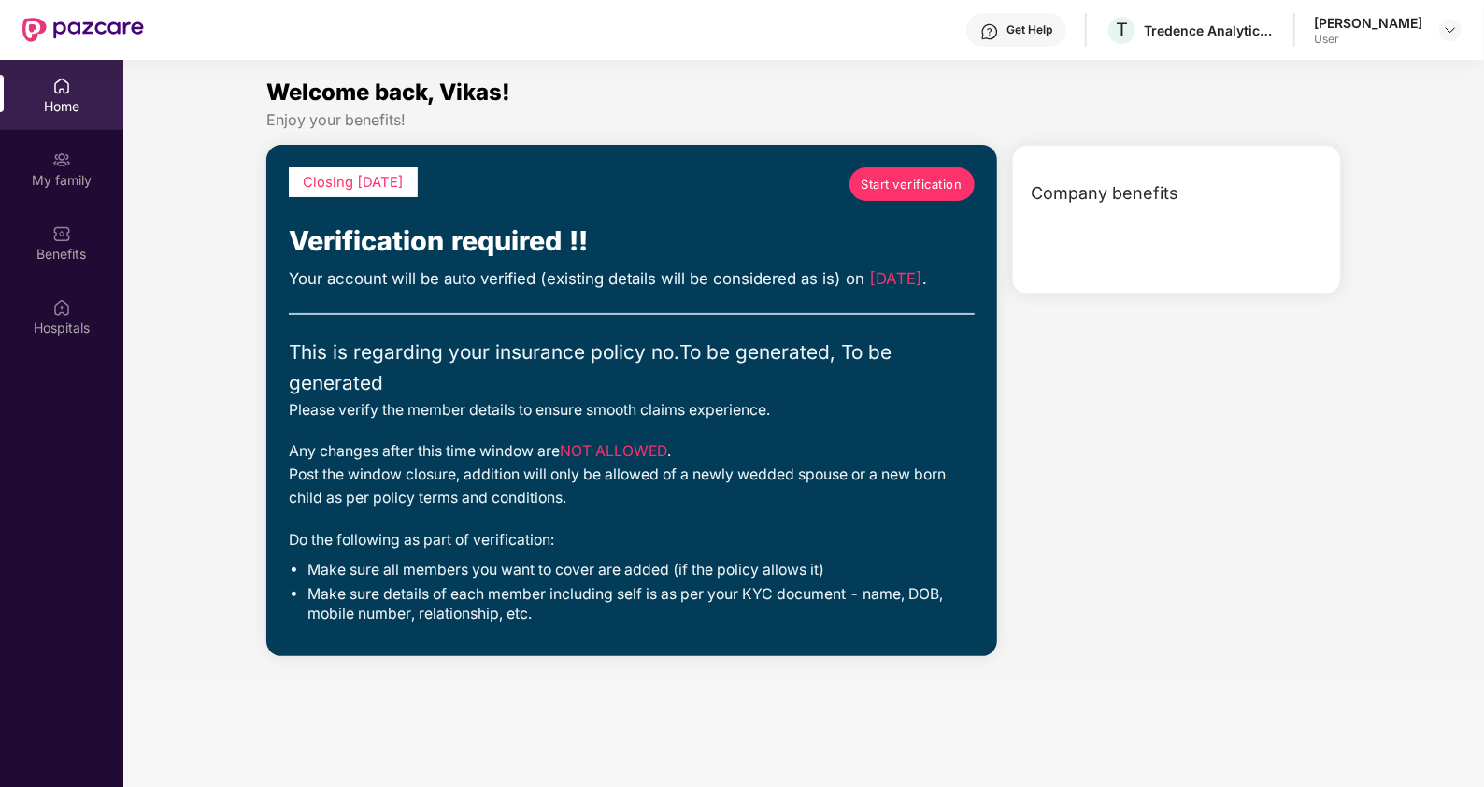
scroll to position [104, 0]
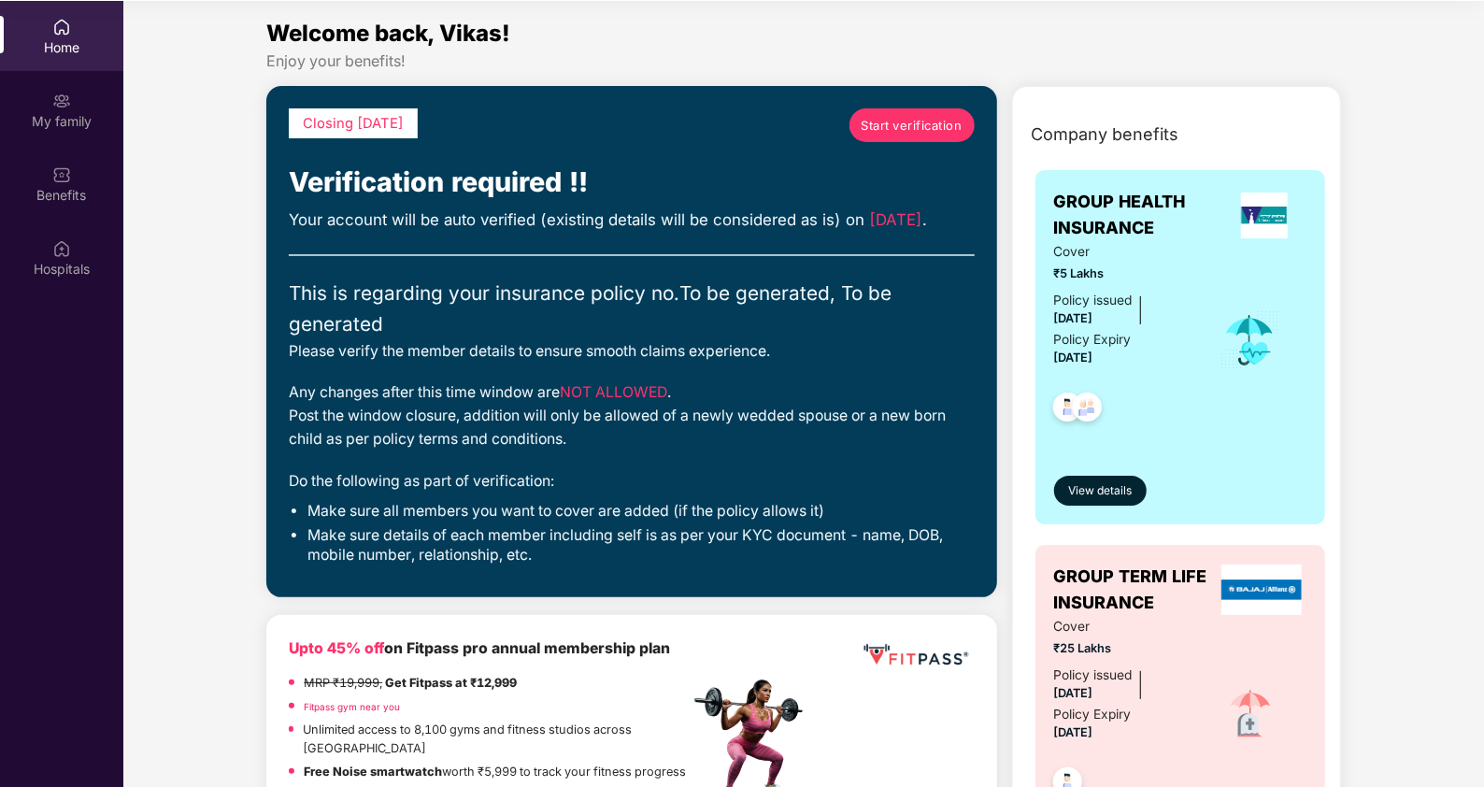
click at [1186, 491] on div "GROUP HEALTH INSURANCE Cover ₹5 Lakhs Policy issued [DATE] Policy Expiry [DATE]…" at bounding box center [1180, 728] width 320 height 1139
drag, startPoint x: 1324, startPoint y: 491, endPoint x: 1354, endPoint y: 547, distance: 62.7
click at [1186, 547] on div "Company benefits GROUP HEALTH INSURANCE Cover ₹5 Lakhs Policy issued [DATE] Pol…" at bounding box center [1176, 713] width 409 height 1206
click at [63, 112] on div "My family" at bounding box center [61, 121] width 123 height 19
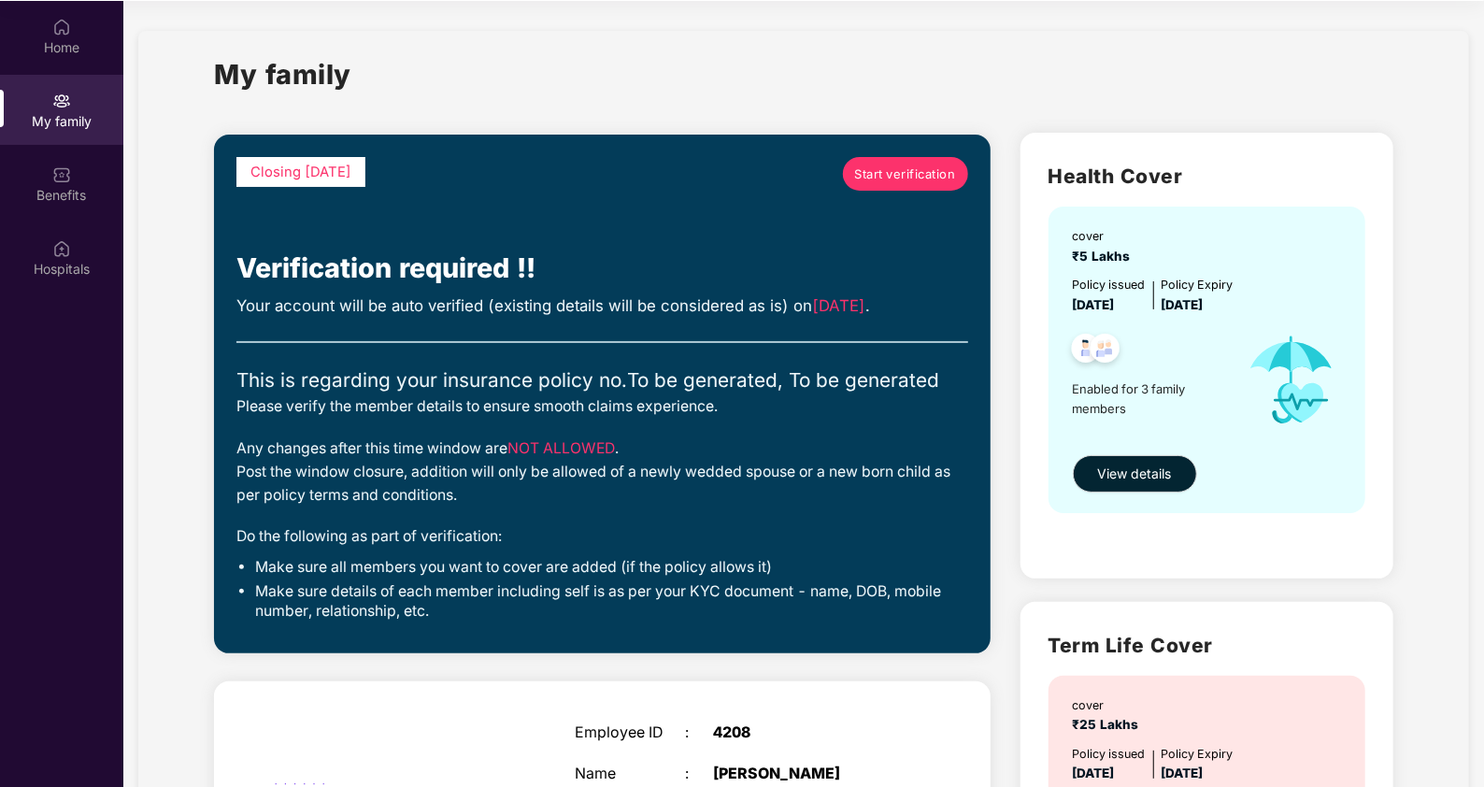
click at [1186, 575] on div "Health Cover cover ₹5 Lakhs Policy issued [DATE] Policy Expiry [DATE] Enabled f…" at bounding box center [1206, 355] width 373 height 445
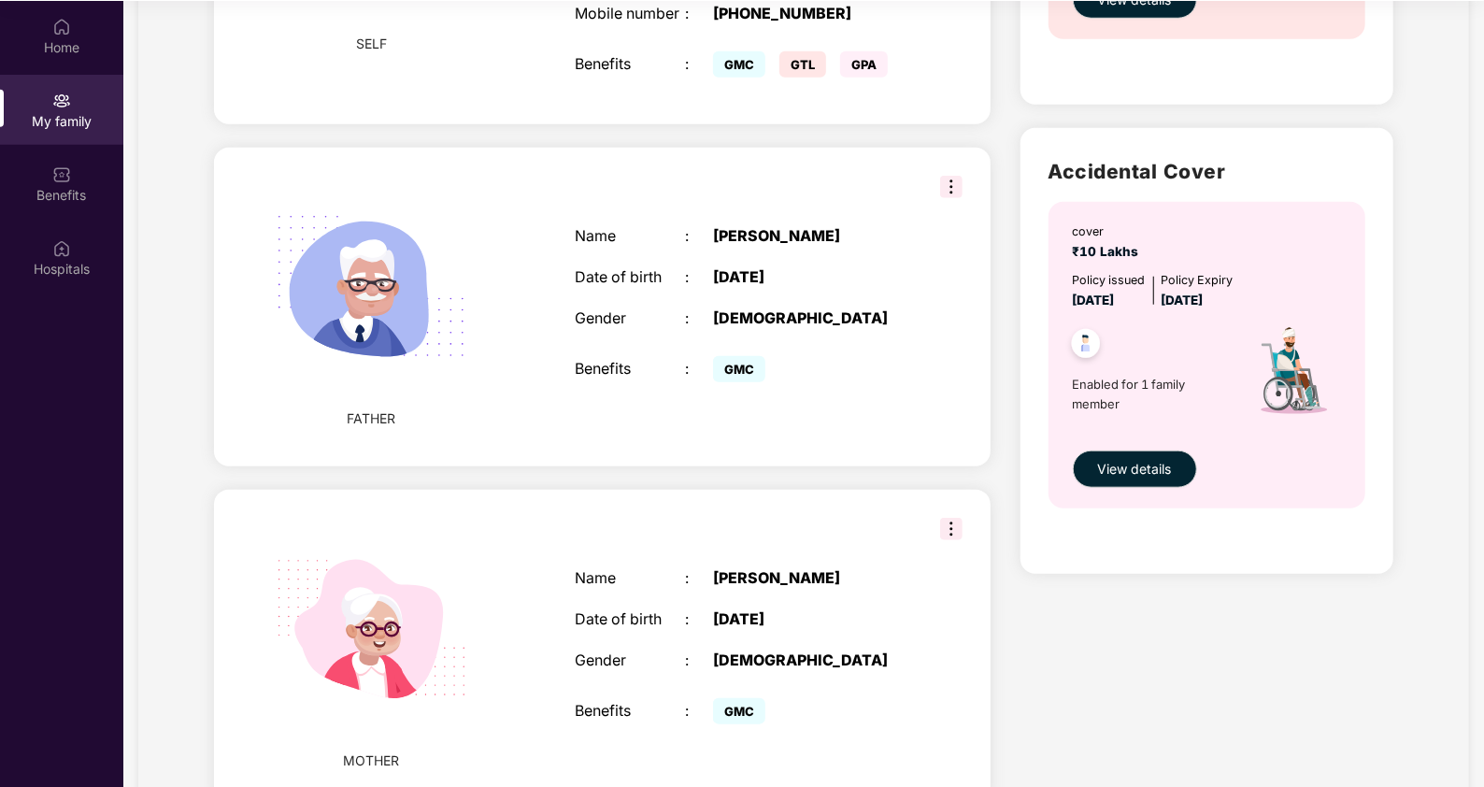
scroll to position [1028, 0]
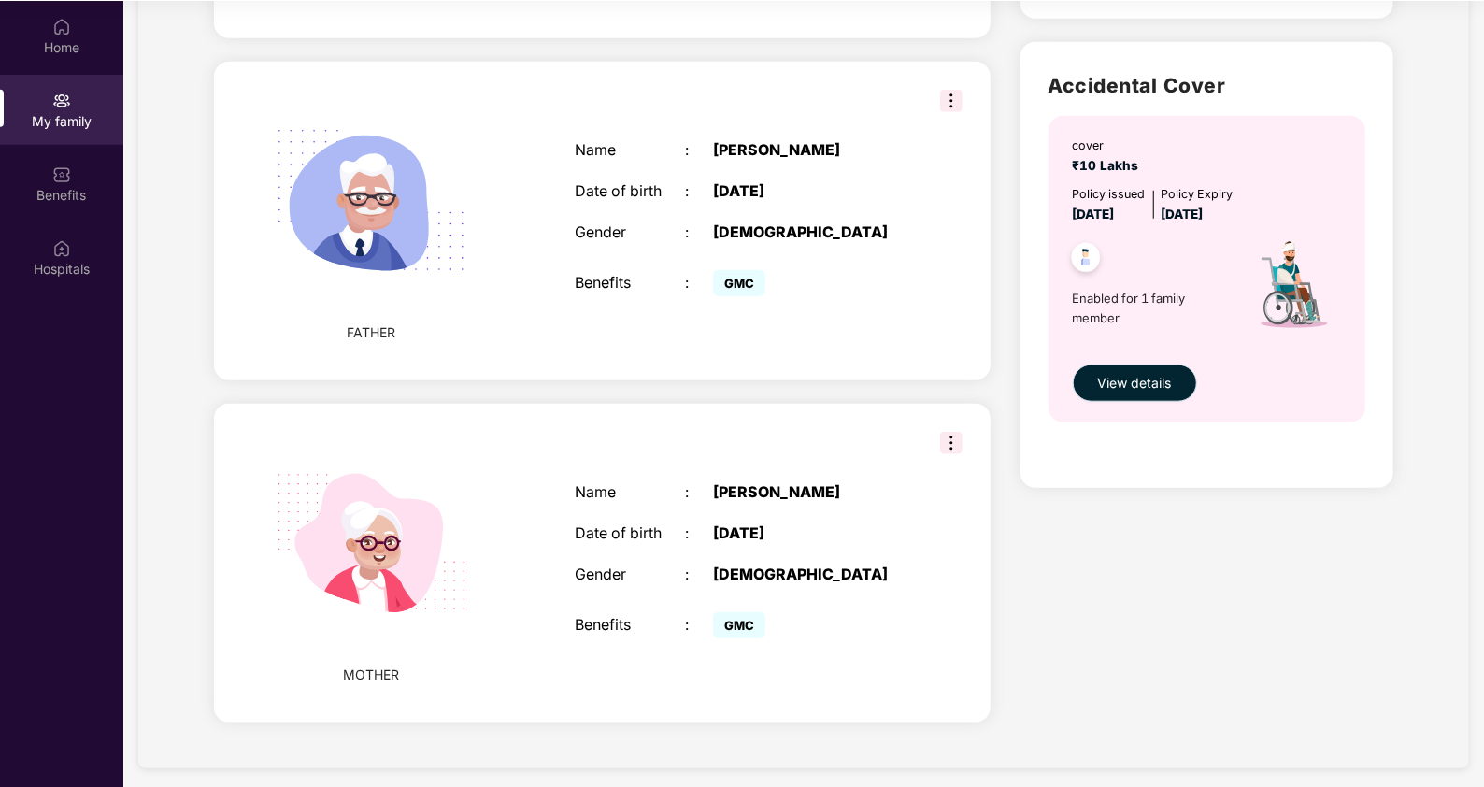
click at [1160, 374] on span "View details" at bounding box center [1135, 383] width 74 height 21
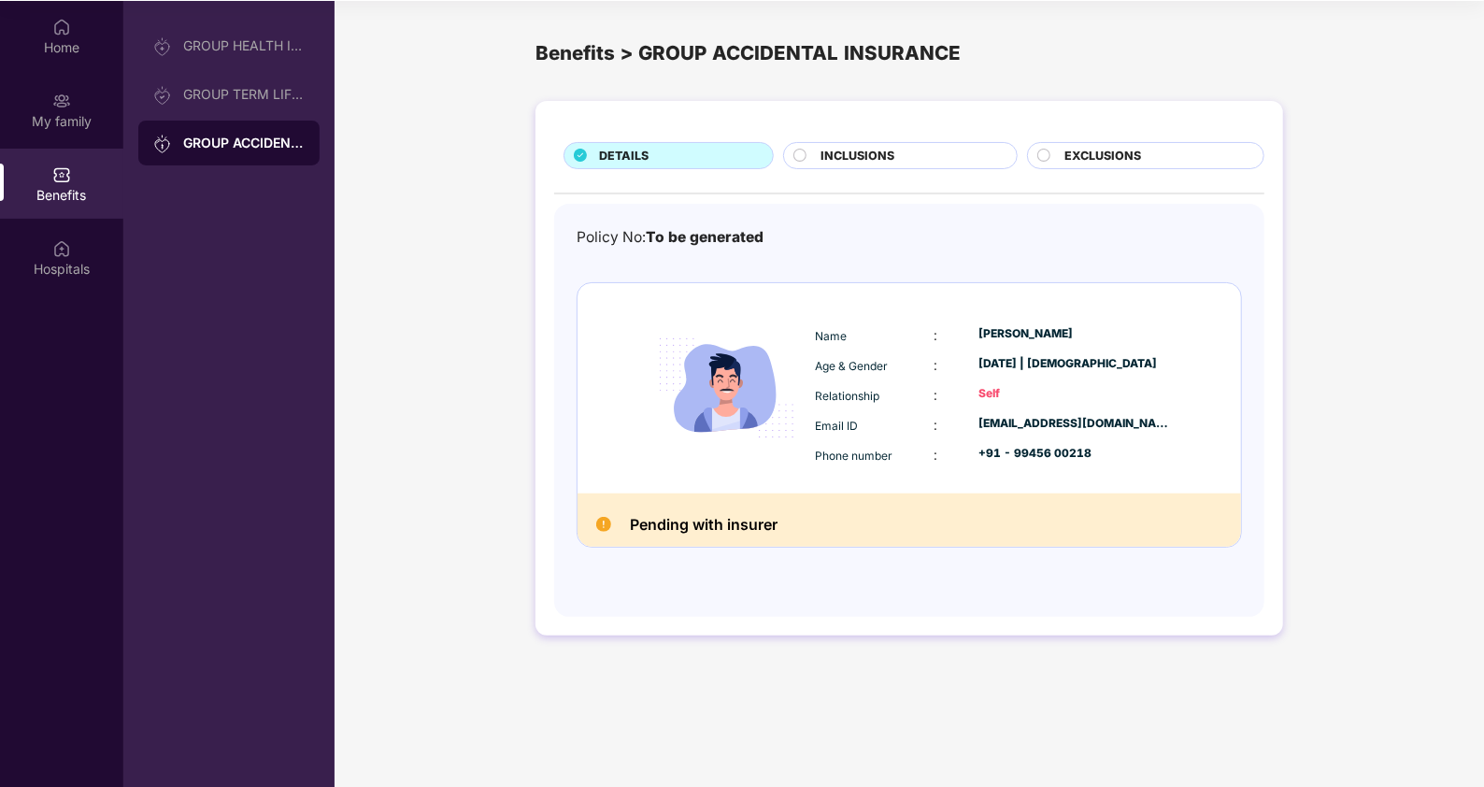
click at [878, 154] on span "INCLUSIONS" at bounding box center [857, 156] width 74 height 19
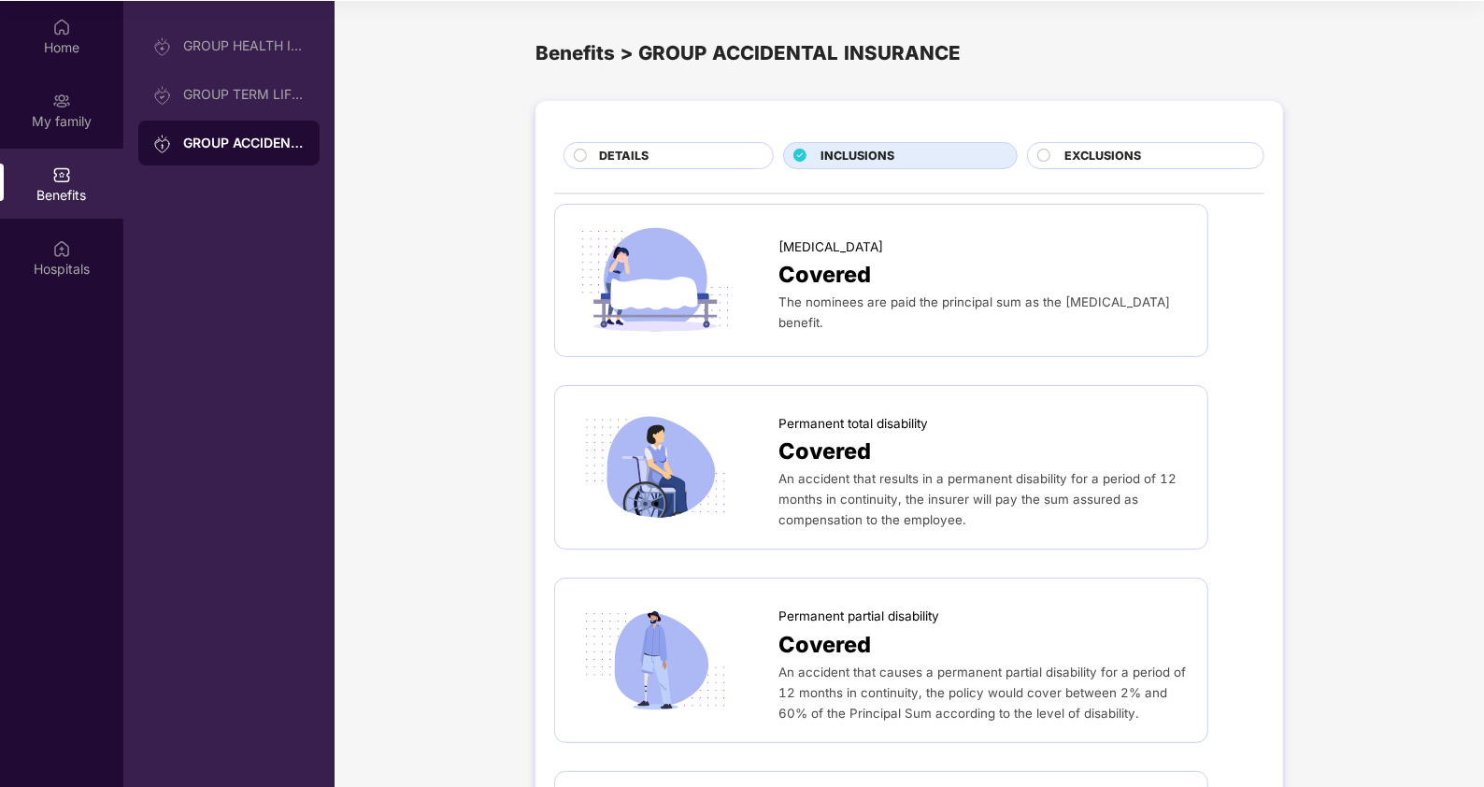
click at [1123, 154] on span "EXCLUSIONS" at bounding box center [1102, 156] width 77 height 19
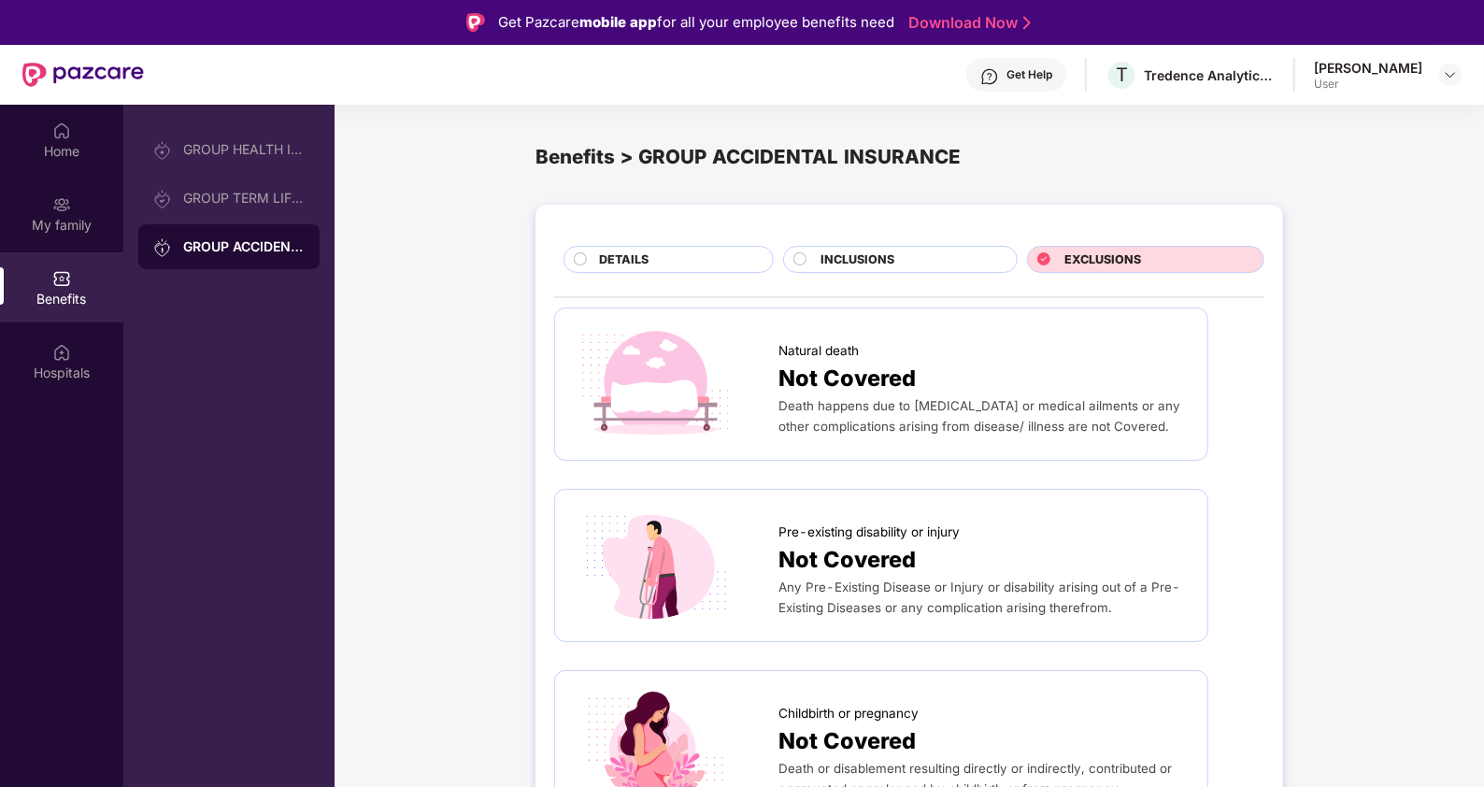
click at [916, 264] on div "INCLUSIONS" at bounding box center [909, 260] width 196 height 21
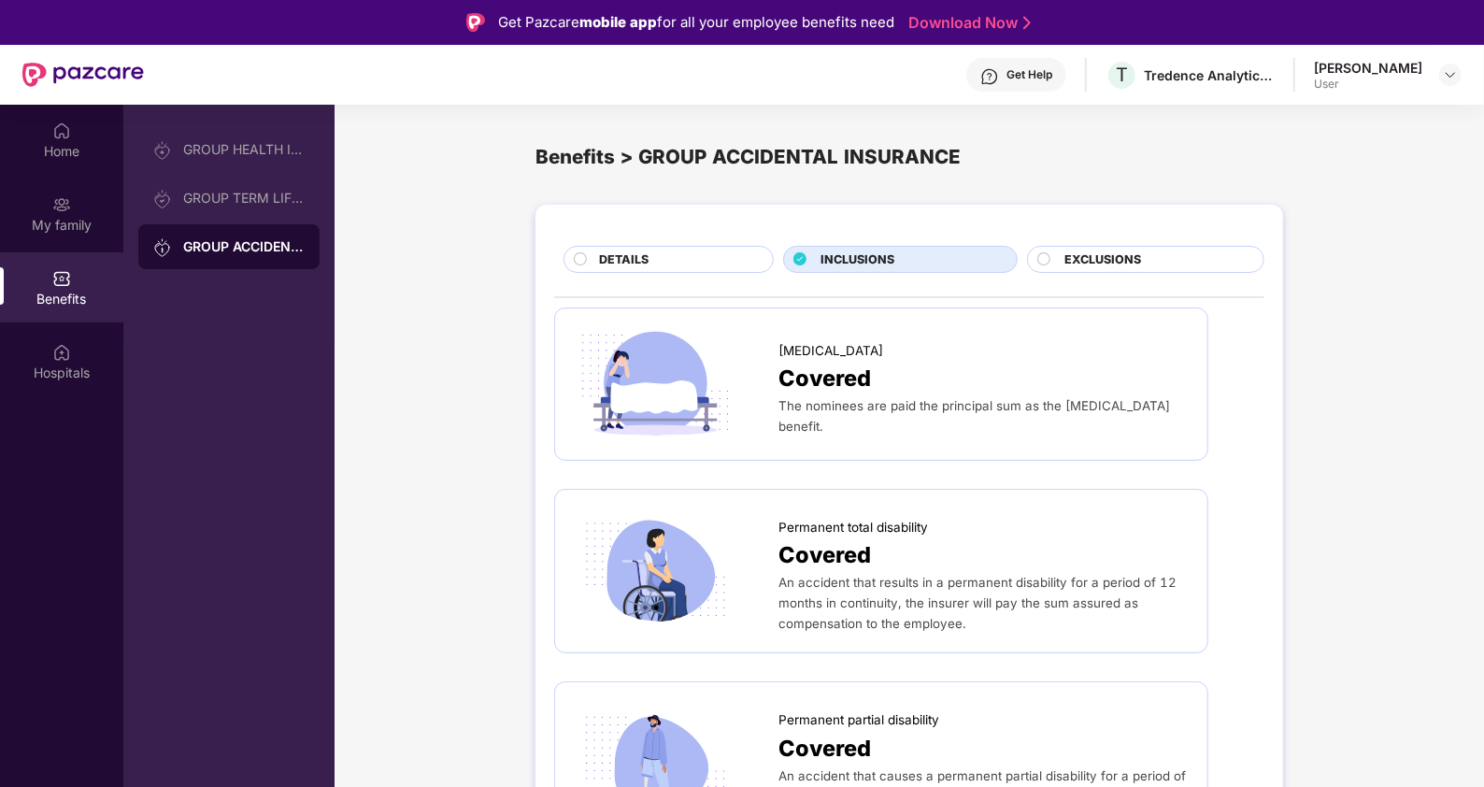
click at [706, 261] on div "DETAILS" at bounding box center [677, 260] width 174 height 21
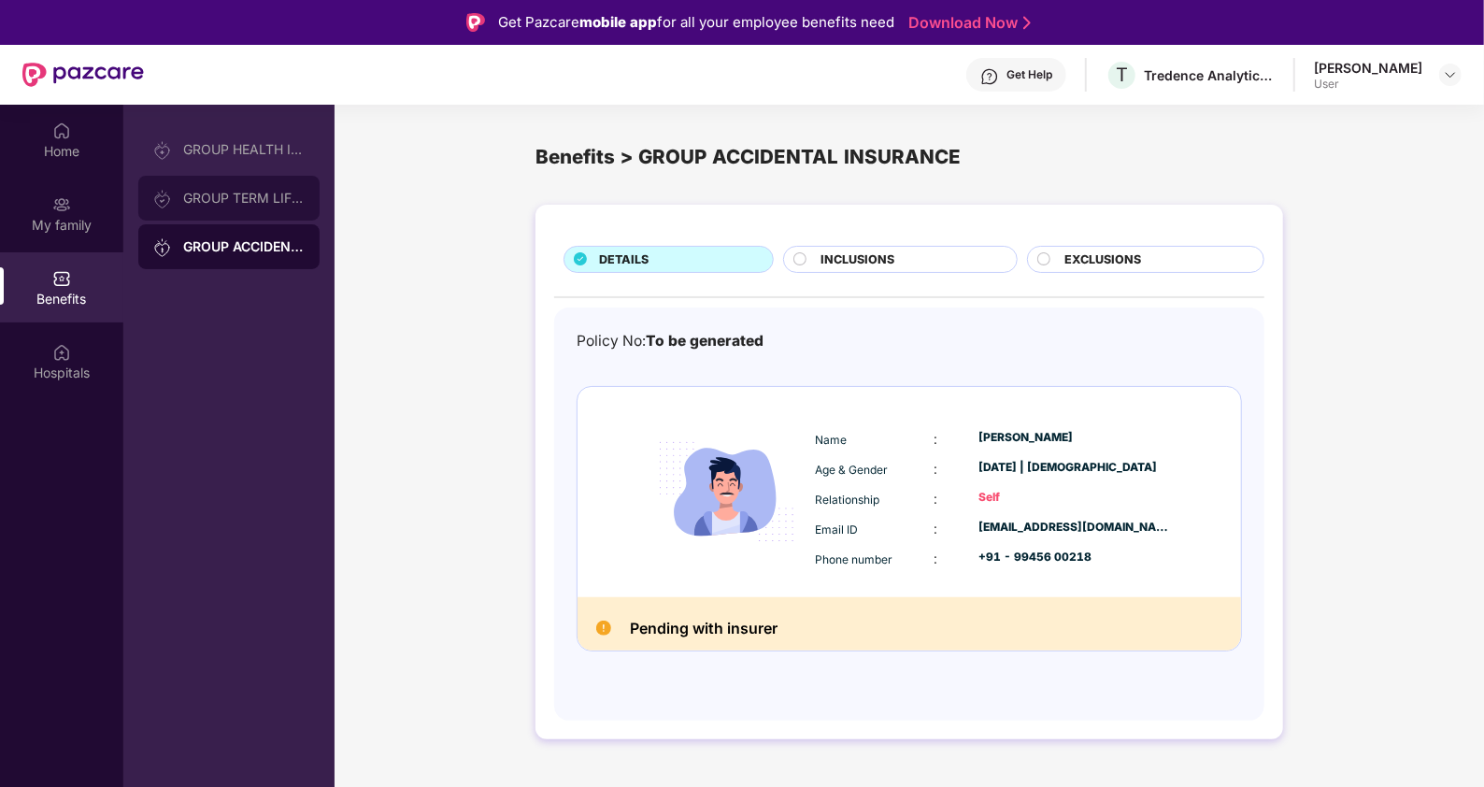
click at [227, 198] on div "GROUP TERM LIFE INSURANCE" at bounding box center [243, 198] width 121 height 15
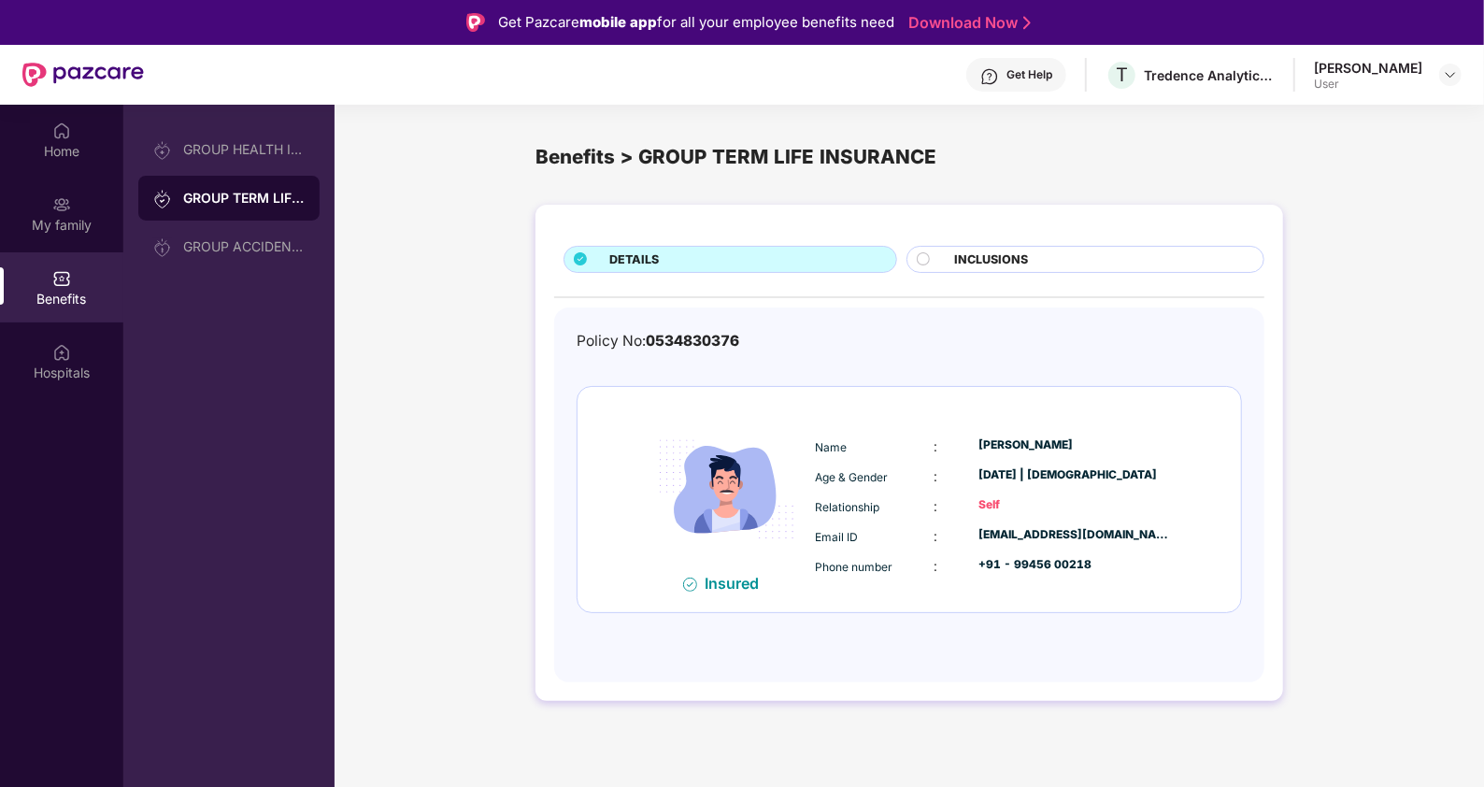
click at [1012, 262] on span "INCLUSIONS" at bounding box center [991, 259] width 74 height 19
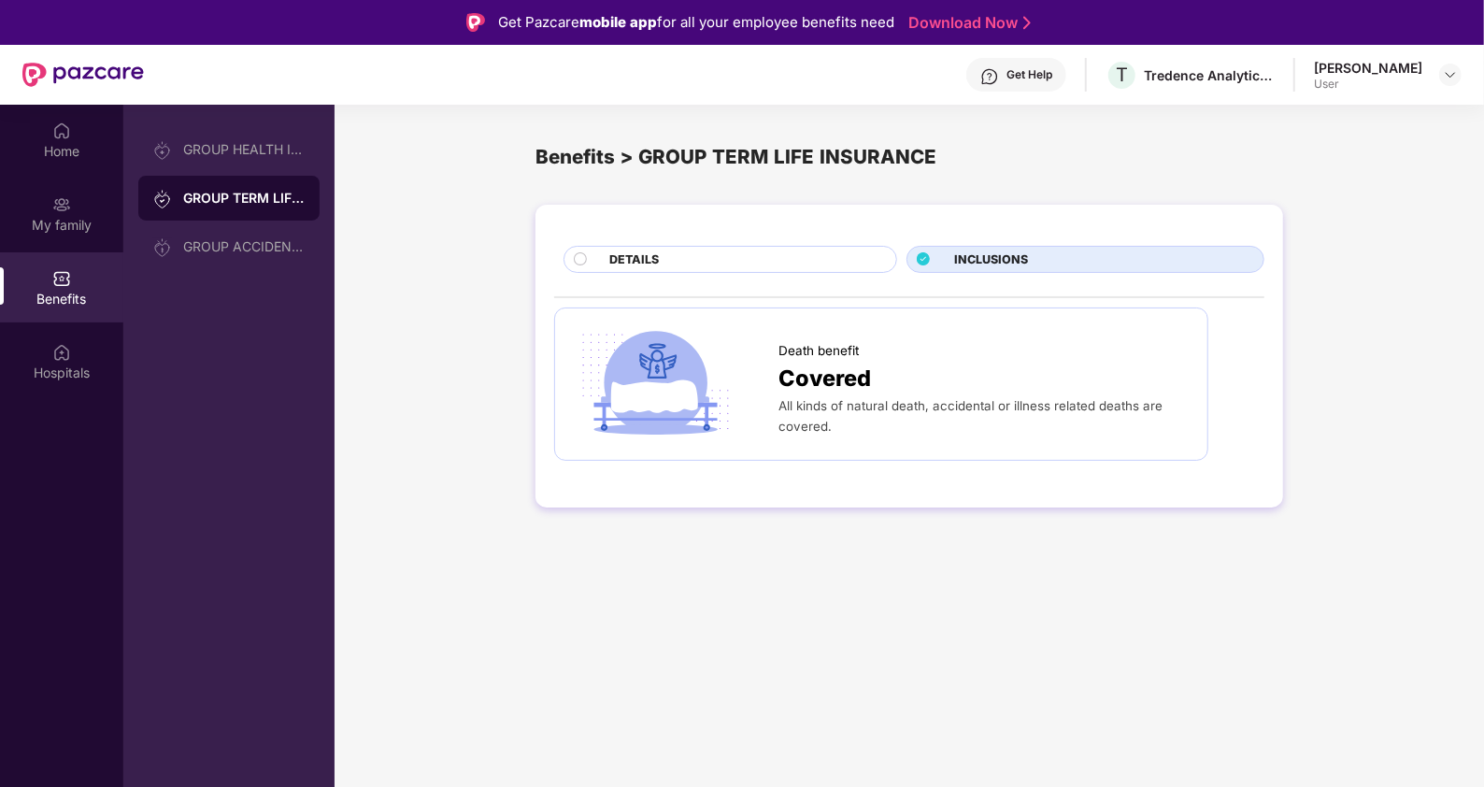
click at [733, 256] on div "DETAILS" at bounding box center [743, 260] width 287 height 21
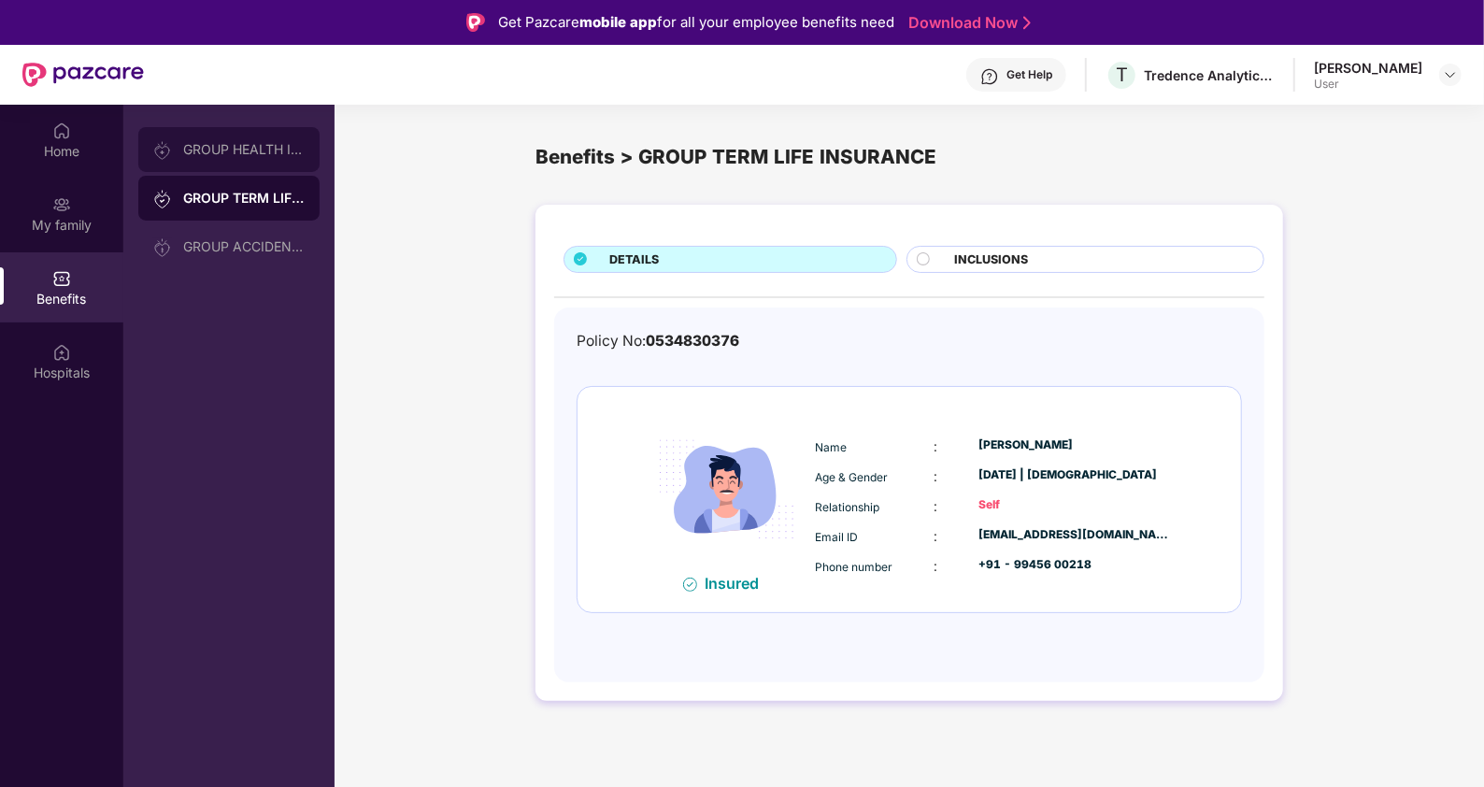
click at [250, 145] on div "GROUP HEALTH INSURANCE" at bounding box center [243, 149] width 121 height 15
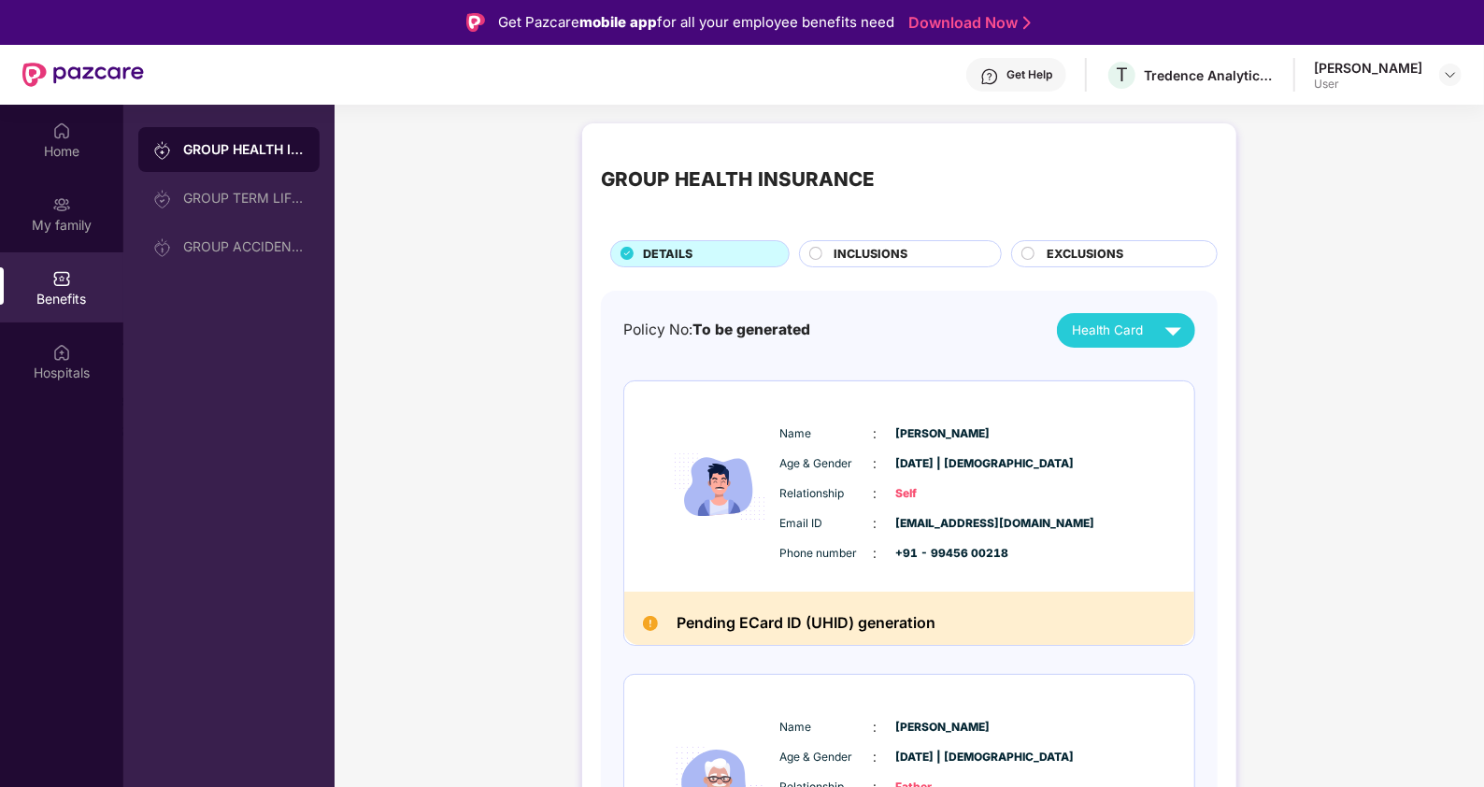
click at [1186, 404] on div "GROUP HEALTH INSURANCE DETAILS INCLUSIONS EXCLUSIONS Policy No: To be generated…" at bounding box center [909, 731] width 1149 height 1235
click at [73, 219] on div "My family" at bounding box center [61, 225] width 123 height 19
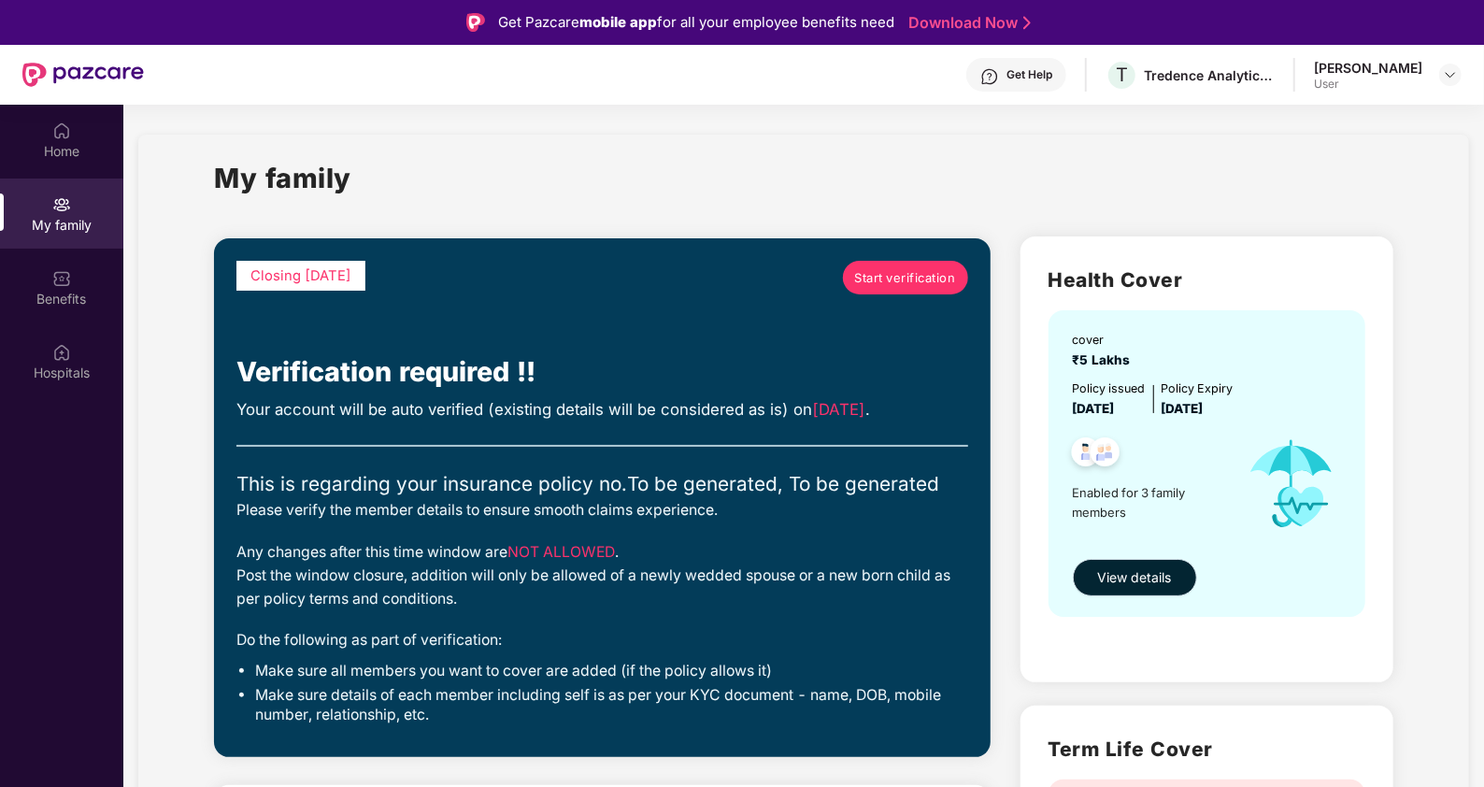
click at [1131, 585] on span "View details" at bounding box center [1135, 577] width 74 height 21
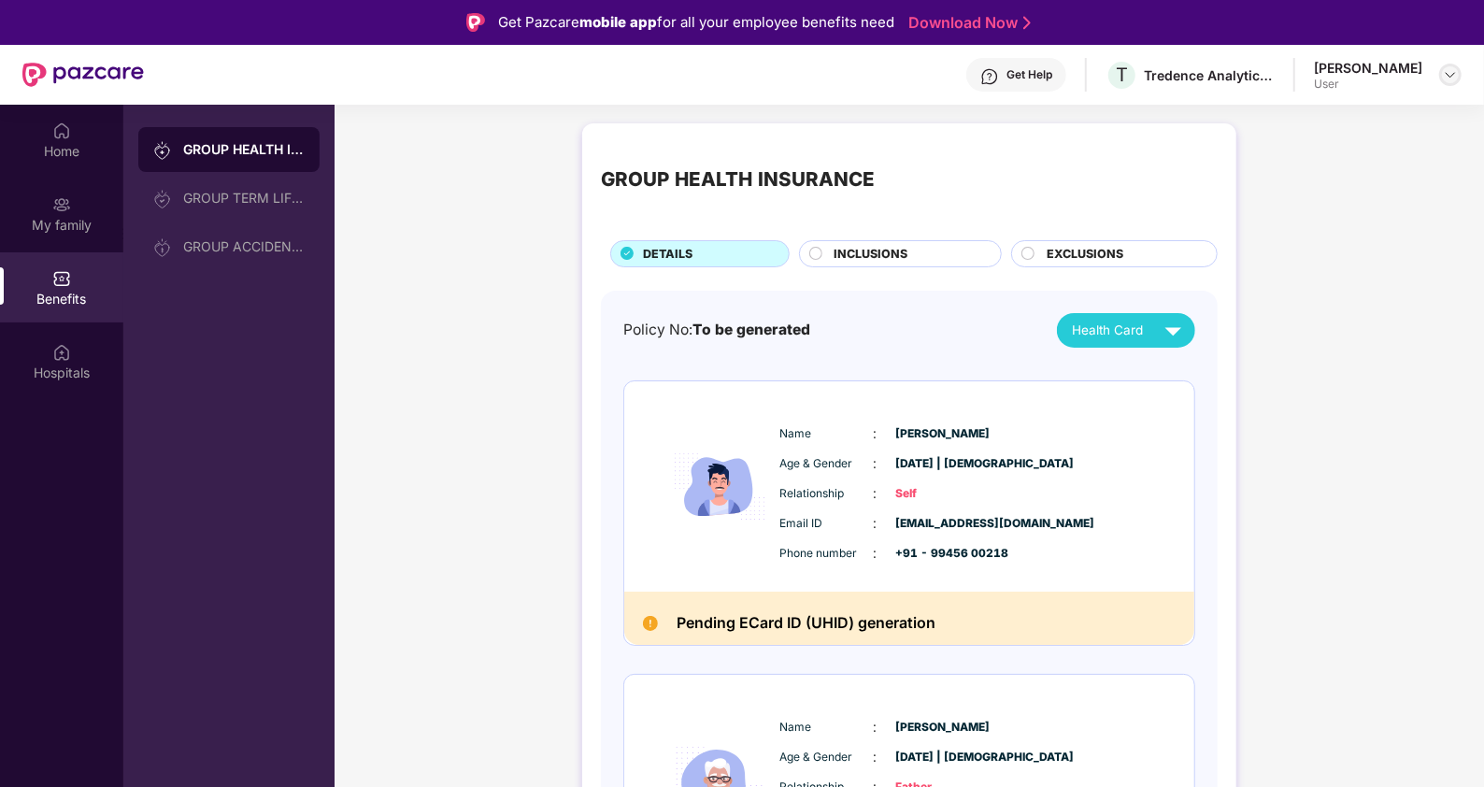
click at [1186, 79] on img at bounding box center [1450, 74] width 15 height 15
click at [1186, 477] on div "GROUP HEALTH INSURANCE DETAILS INCLUSIONS EXCLUSIONS Policy No: To be generated…" at bounding box center [909, 731] width 1149 height 1235
click at [1186, 444] on div "GROUP HEALTH INSURANCE DETAILS INCLUSIONS EXCLUSIONS Policy No: To be generated…" at bounding box center [909, 731] width 1149 height 1235
click at [47, 363] on div "Hospitals" at bounding box center [61, 372] width 123 height 19
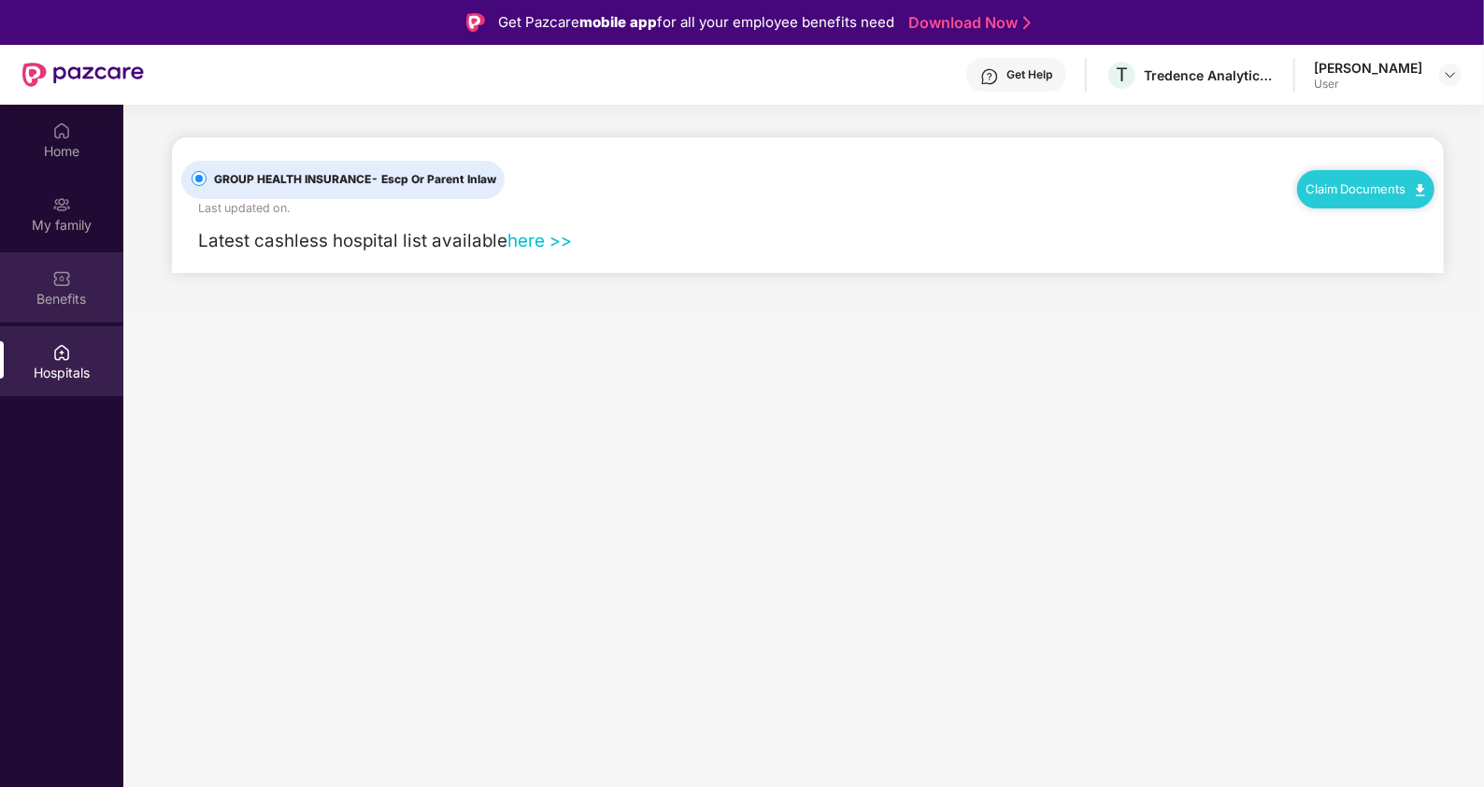
click at [58, 292] on div "Benefits" at bounding box center [61, 299] width 123 height 19
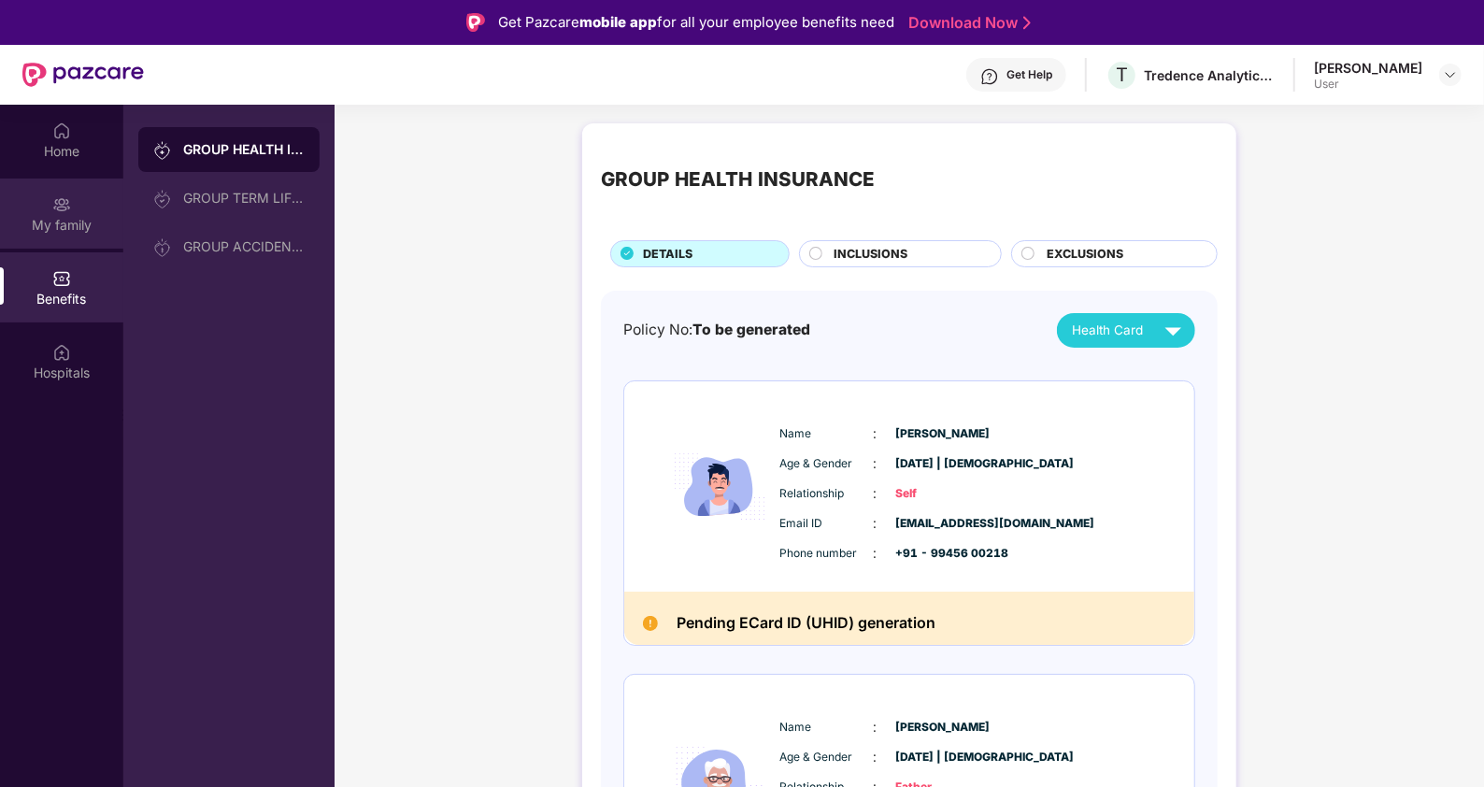
click at [63, 213] on img at bounding box center [61, 204] width 19 height 19
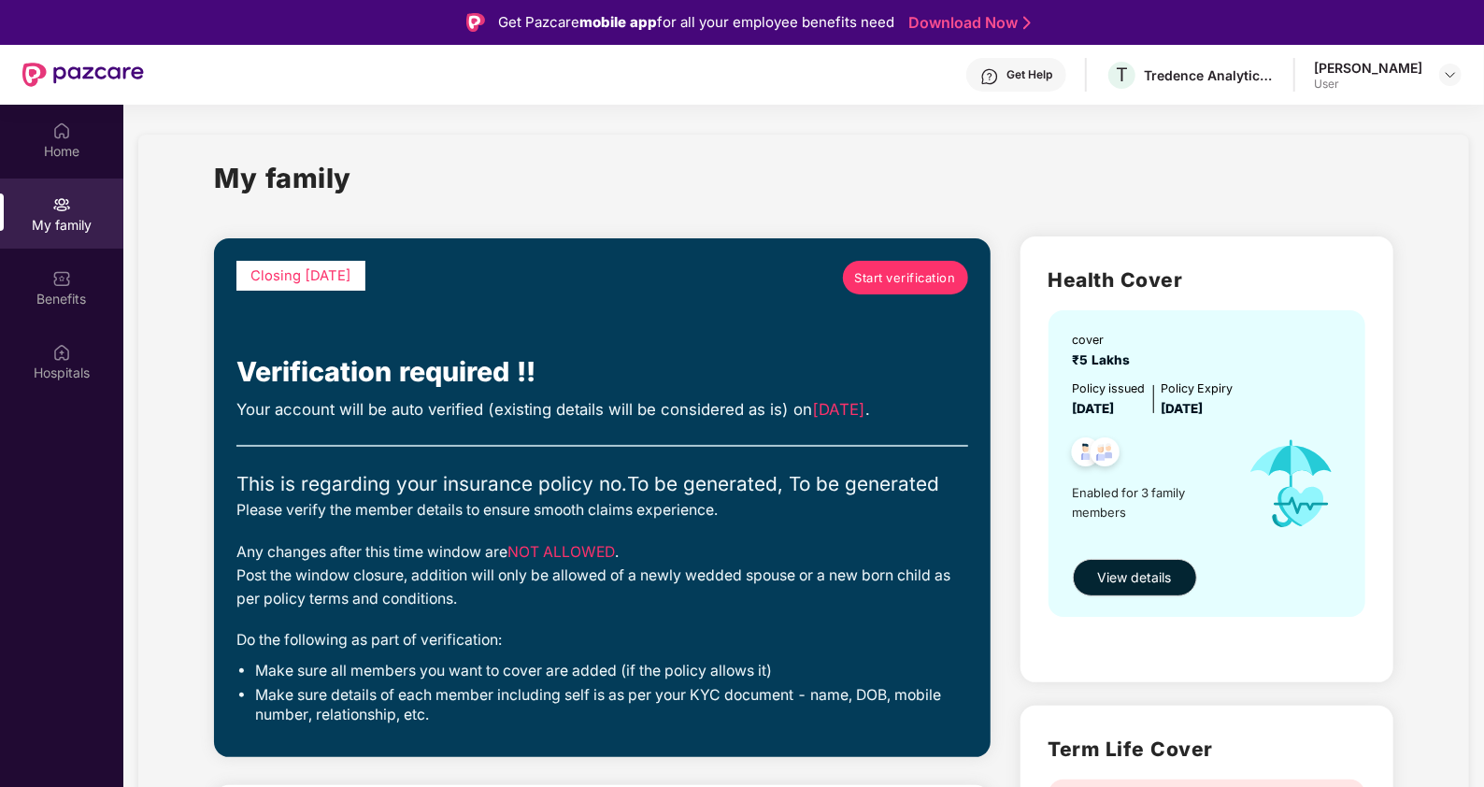
click at [64, 143] on div "Home" at bounding box center [61, 151] width 123 height 19
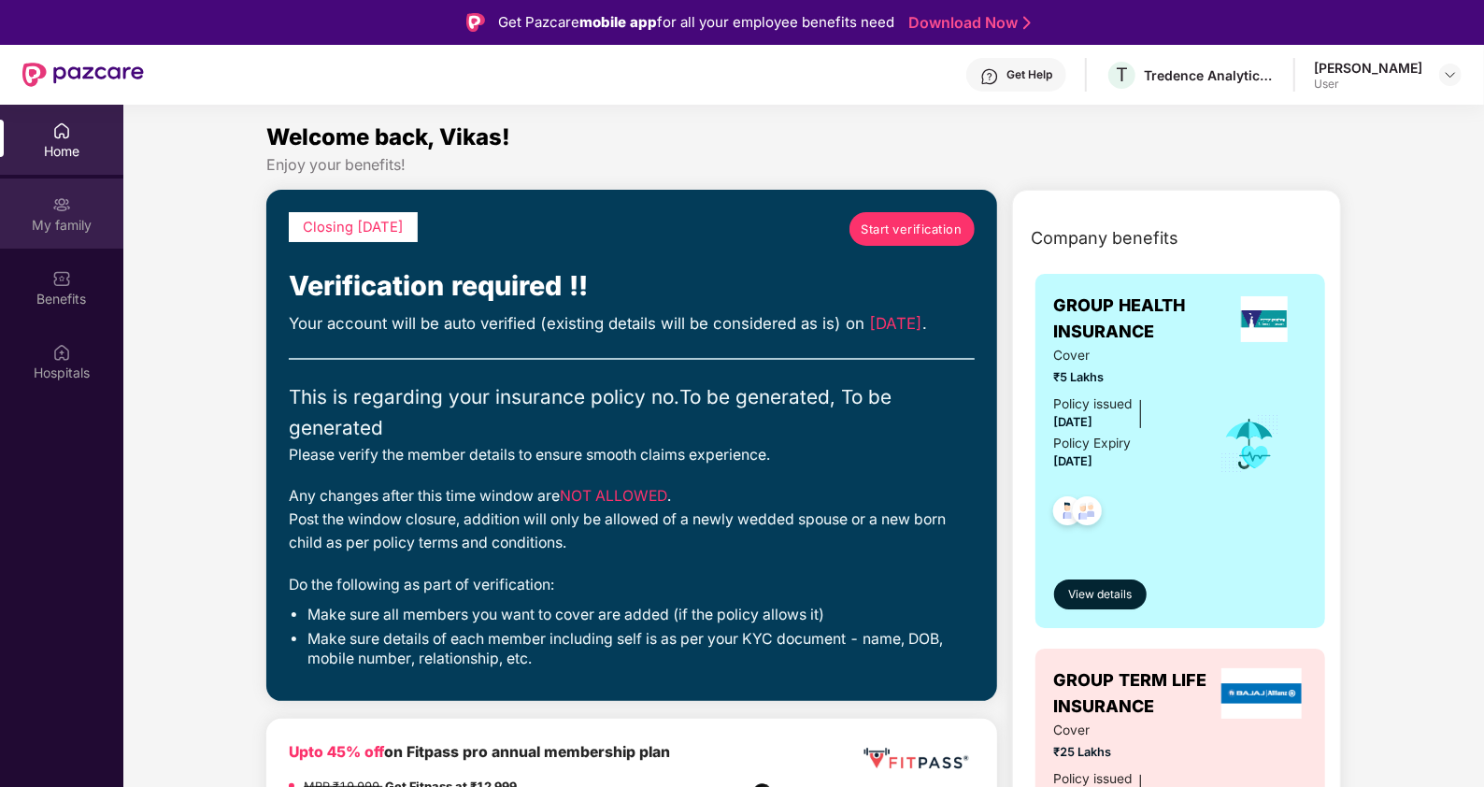
click at [66, 206] on img at bounding box center [61, 204] width 19 height 19
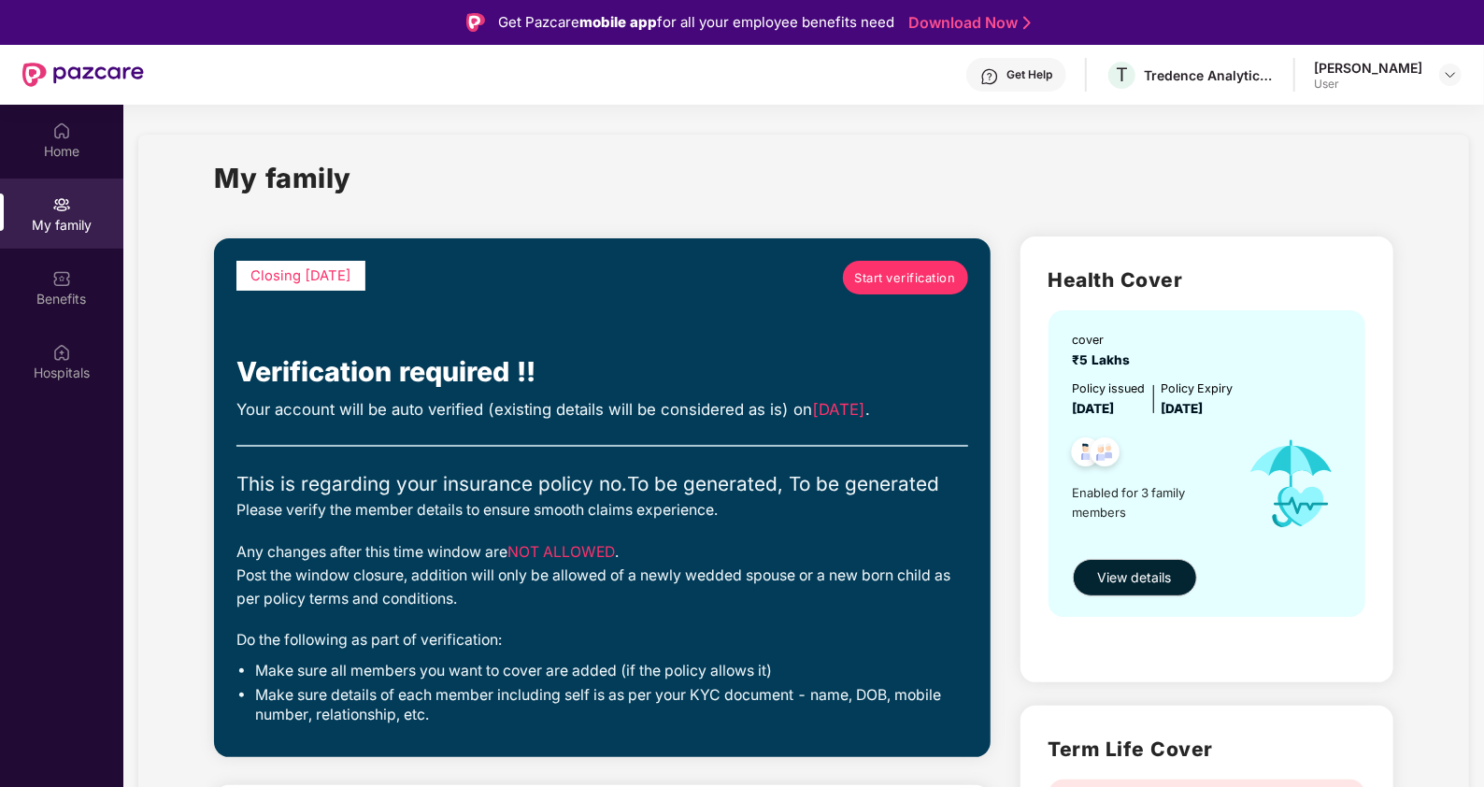
click at [569, 395] on div "Closing [DATE] Start verification Verification required !! Your account will be…" at bounding box center [601, 498] width 731 height 474
click at [1145, 579] on span "View details" at bounding box center [1135, 577] width 74 height 21
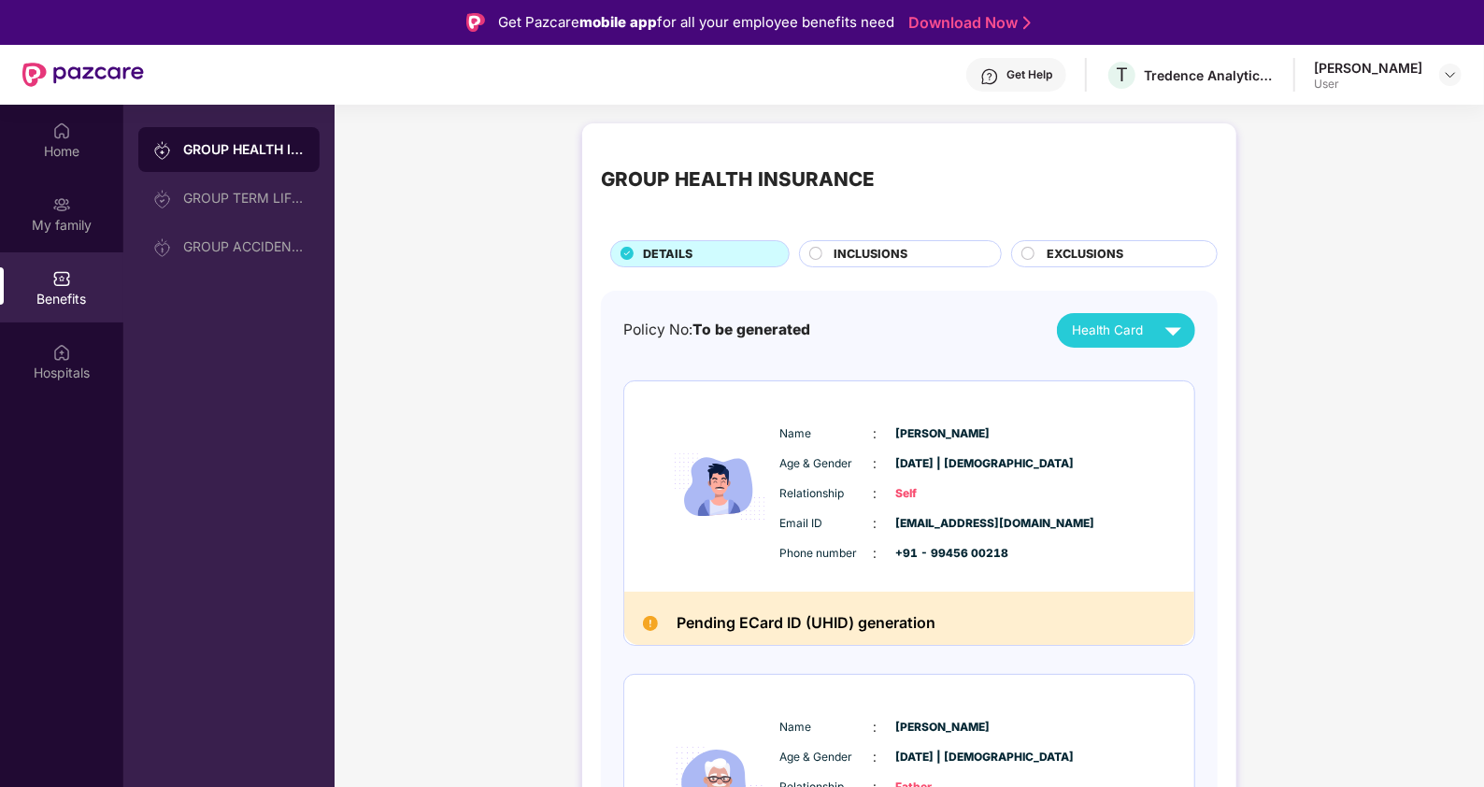
click at [847, 256] on span "INCLUSIONS" at bounding box center [870, 254] width 74 height 19
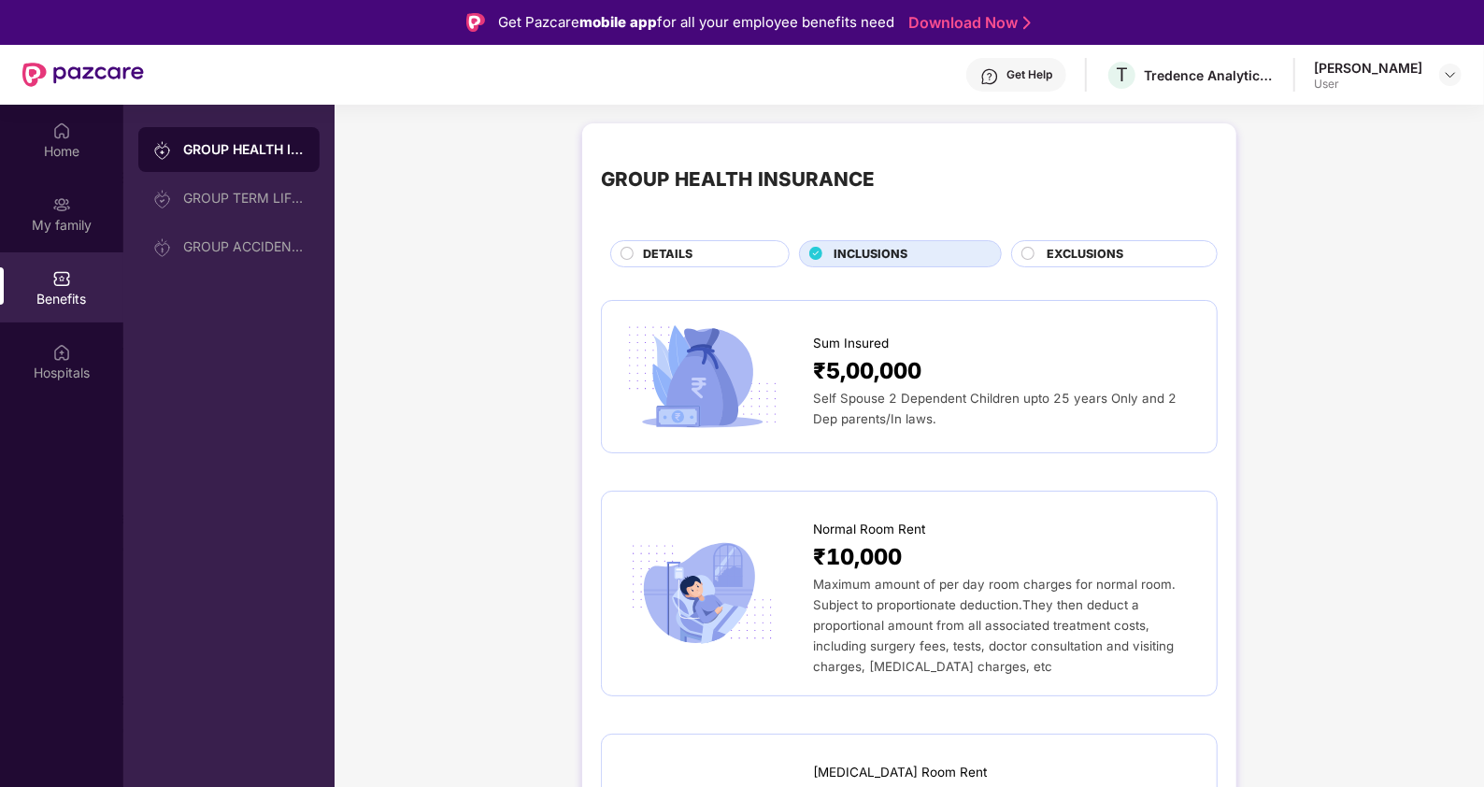
click at [1052, 77] on div "Get Help" at bounding box center [1029, 74] width 46 height 15
